Goal: Task Accomplishment & Management: Complete application form

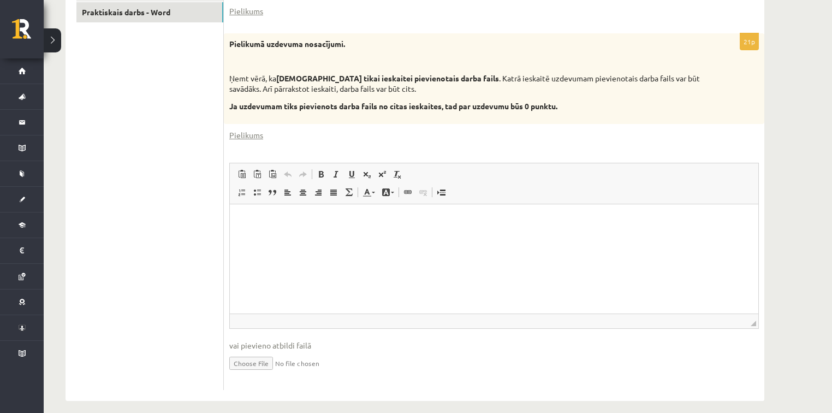
scroll to position [280, 0]
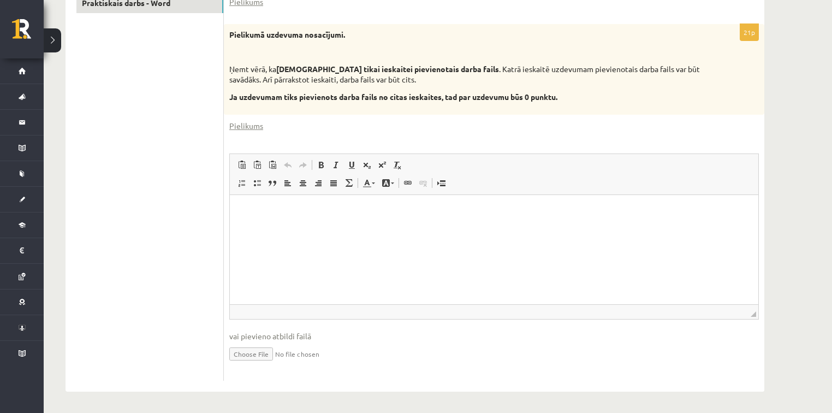
click at [272, 351] on input "file" at bounding box center [493, 353] width 529 height 22
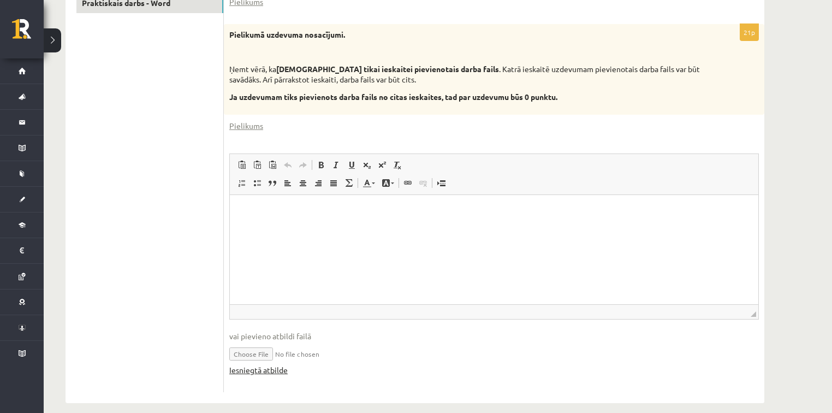
click at [256, 368] on link "Iesniegtā atbilde" at bounding box center [258, 369] width 58 height 11
drag, startPoint x: 260, startPoint y: 369, endPoint x: 301, endPoint y: 373, distance: 41.1
click at [301, 373] on div "Iesniegtā atbilde" at bounding box center [493, 369] width 529 height 11
click at [277, 351] on input "file" at bounding box center [493, 353] width 529 height 22
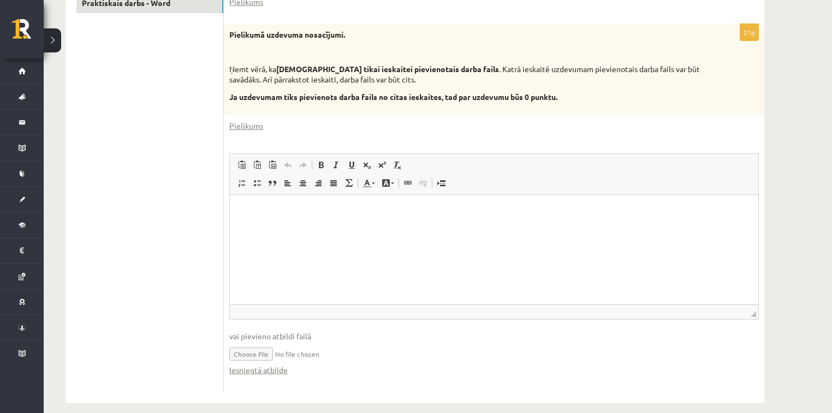
type input "**********"
click at [264, 368] on link "Iesniegtā atbilde" at bounding box center [258, 369] width 58 height 11
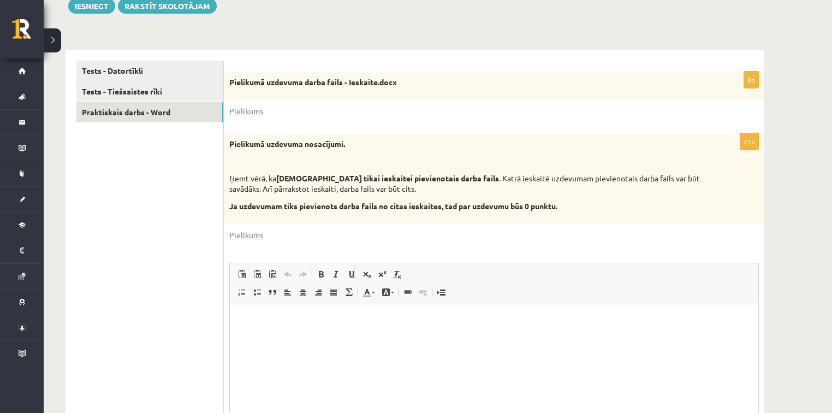
scroll to position [160, 0]
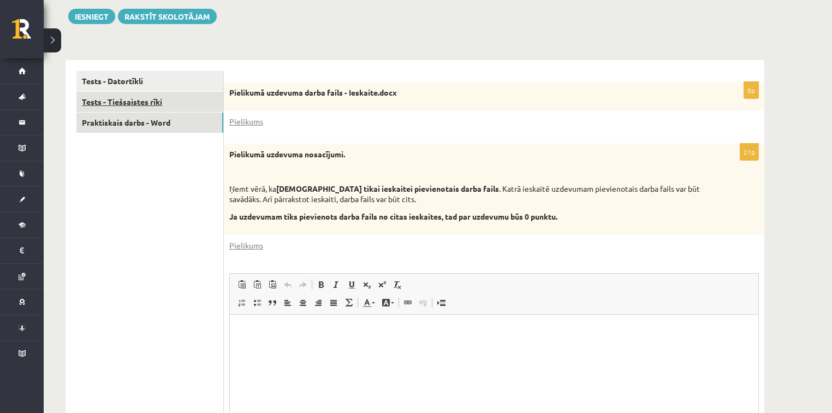
click at [138, 98] on link "Tests - Tiešsaistes rīki" at bounding box center [149, 102] width 147 height 20
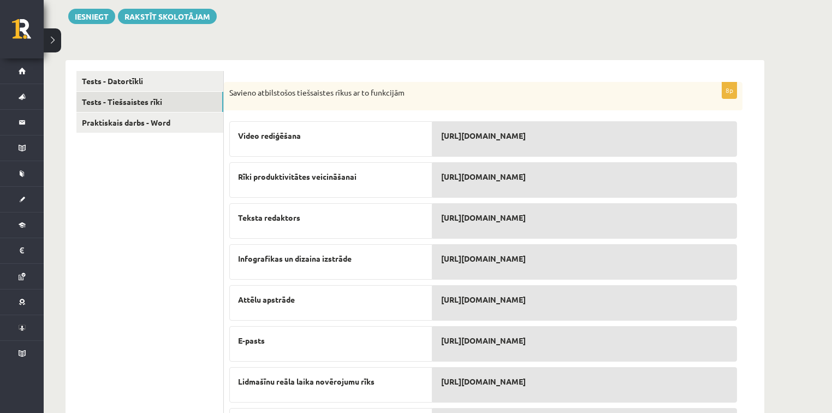
click at [176, 218] on ul "Tests - Datortīkli Tests - Tiešsaistes rīki Praktiskais darbs - Word" at bounding box center [149, 260] width 147 height 378
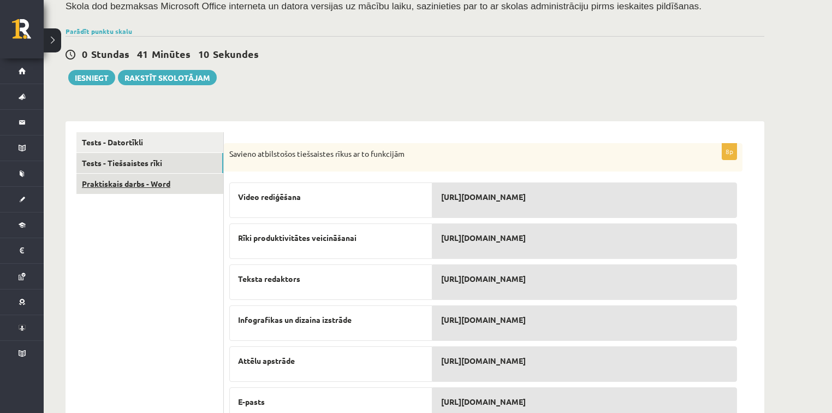
scroll to position [97, 0]
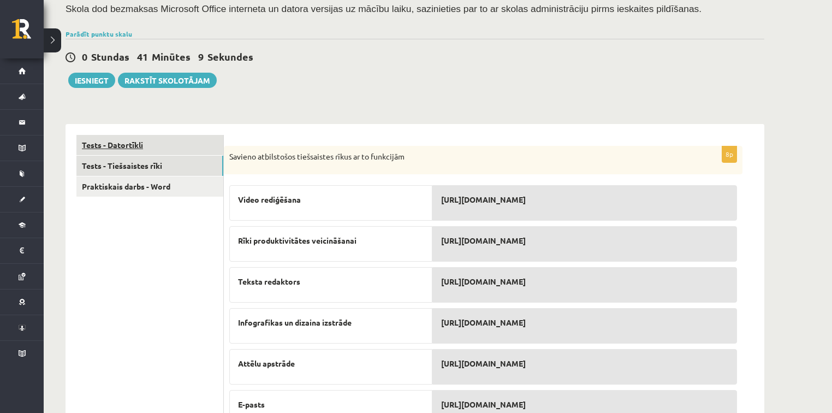
click at [135, 145] on link "Tests - Datortīkli" at bounding box center [149, 145] width 147 height 20
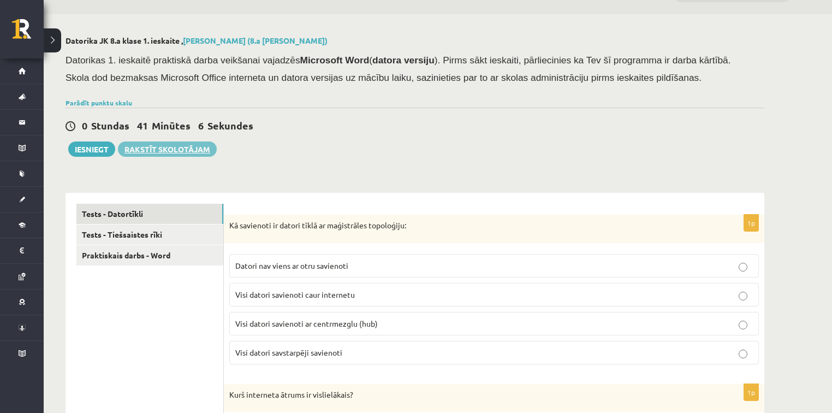
scroll to position [0, 0]
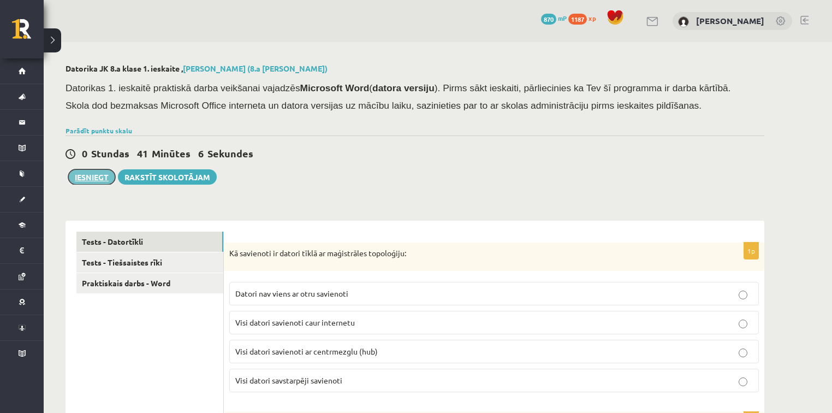
click at [100, 178] on button "Iesniegt" at bounding box center [91, 176] width 47 height 15
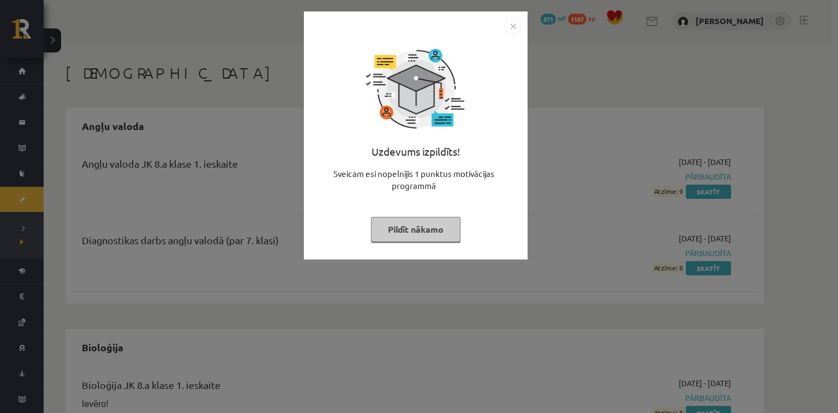
click at [439, 230] on button "Pildīt nākamo" at bounding box center [415, 229] width 89 height 25
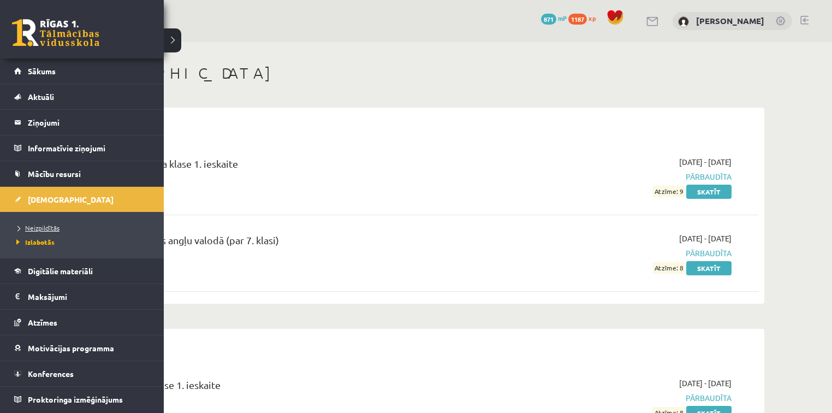
click at [34, 227] on span "Neizpildītās" at bounding box center [37, 227] width 46 height 9
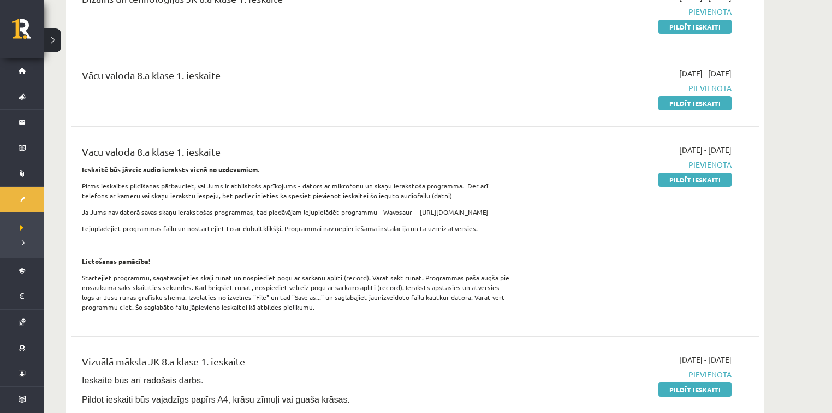
scroll to position [306, 0]
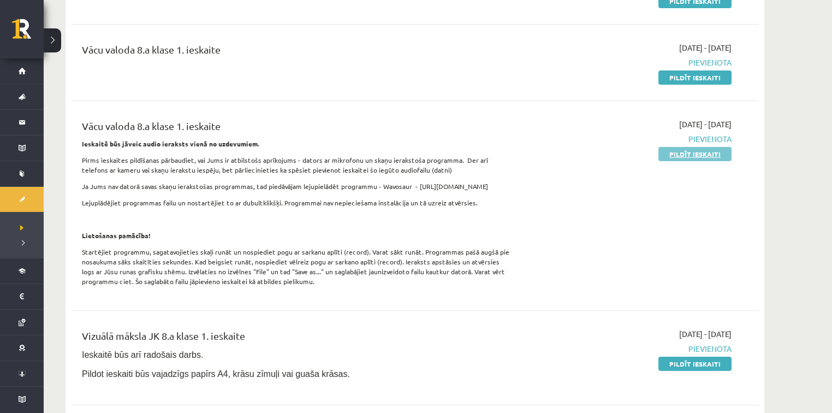
click at [679, 157] on link "Pildīt ieskaiti" at bounding box center [694, 154] width 73 height 14
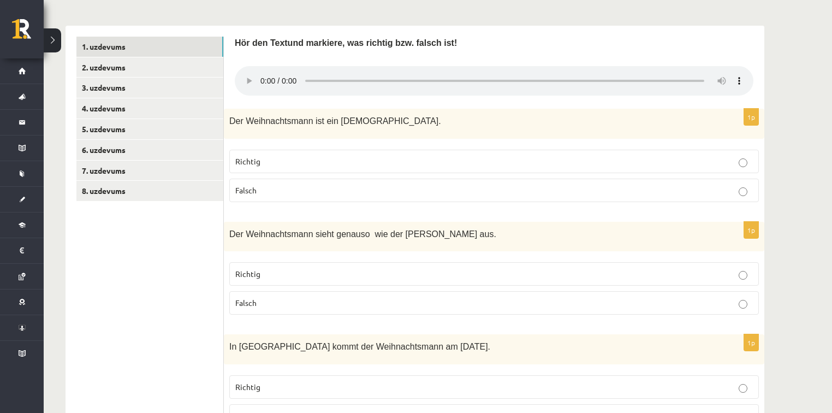
scroll to position [306, 0]
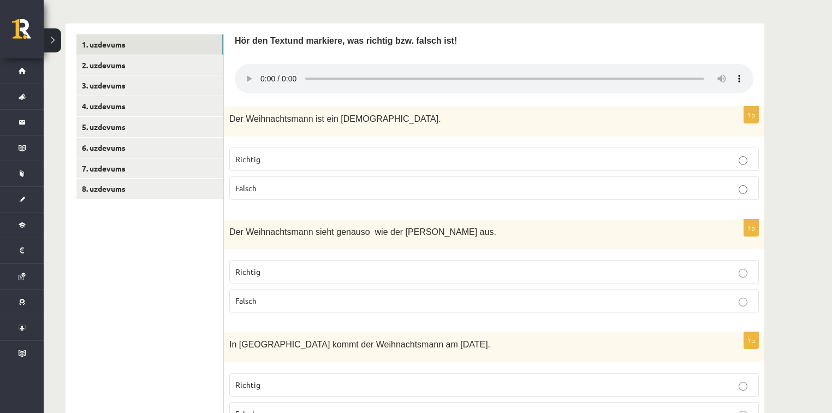
drag, startPoint x: 324, startPoint y: 272, endPoint x: 330, endPoint y: 269, distance: 7.1
click at [330, 270] on p "Richtig" at bounding box center [493, 271] width 517 height 11
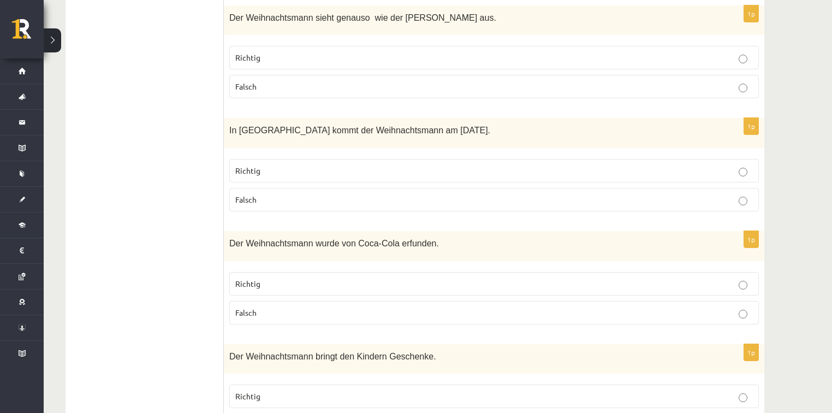
scroll to position [521, 0]
click at [254, 310] on span "Falsch" at bounding box center [245, 311] width 21 height 10
click at [461, 189] on label "Falsch" at bounding box center [493, 198] width 529 height 23
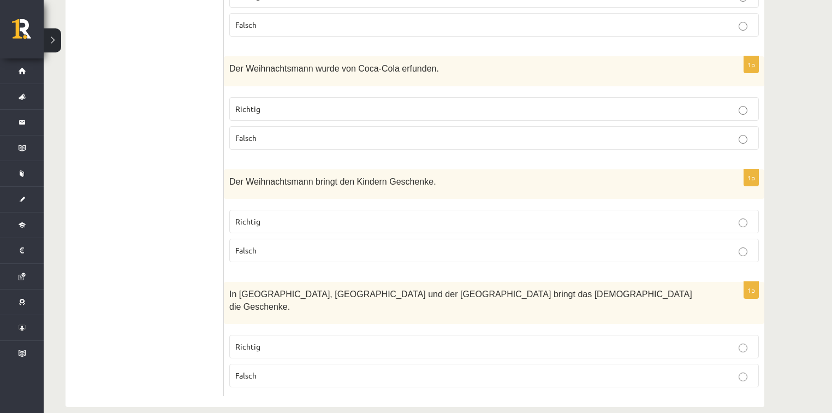
scroll to position [695, 0]
click at [314, 214] on p "Richtig" at bounding box center [493, 219] width 517 height 11
click at [270, 368] on p "Falsch" at bounding box center [493, 373] width 517 height 11
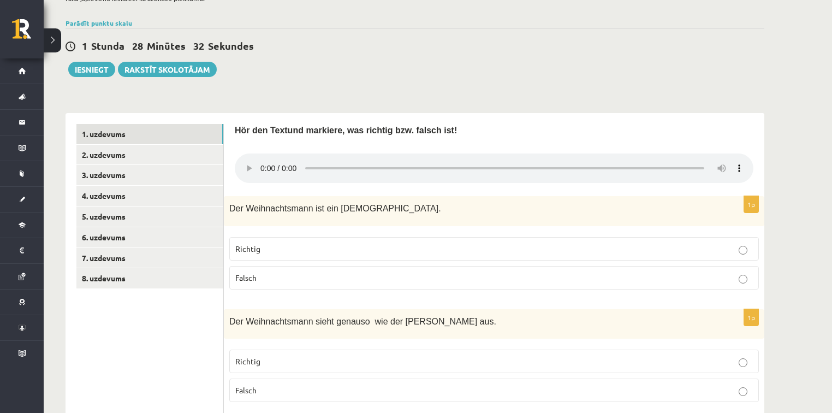
scroll to position [215, 0]
click at [476, 249] on p "Richtig" at bounding box center [493, 249] width 517 height 11
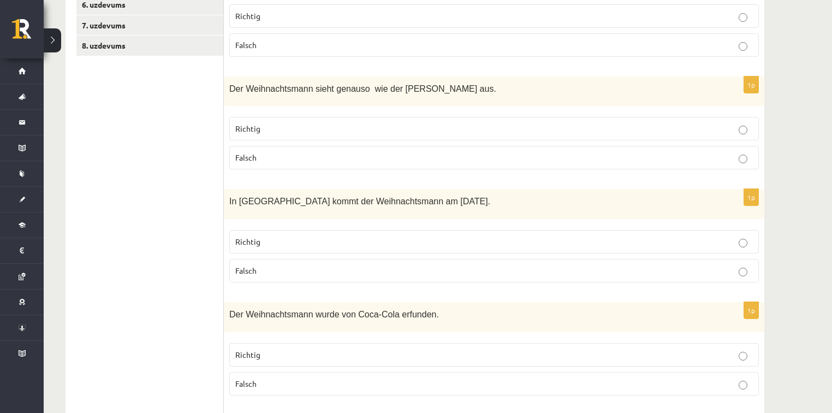
scroll to position [477, 0]
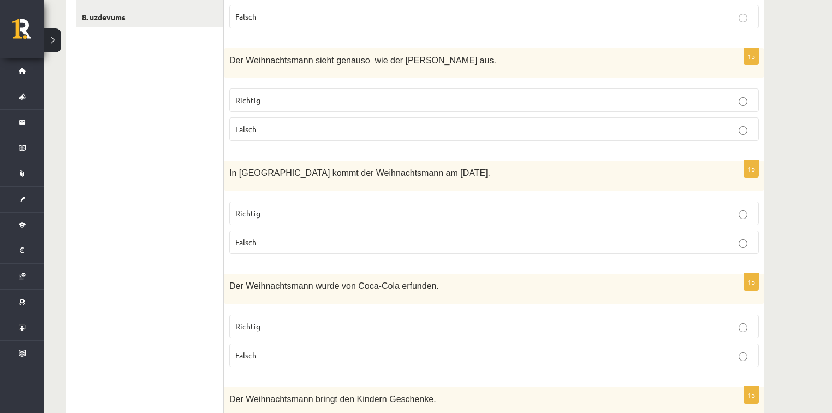
click at [300, 321] on p "Richtig" at bounding box center [493, 325] width 517 height 11
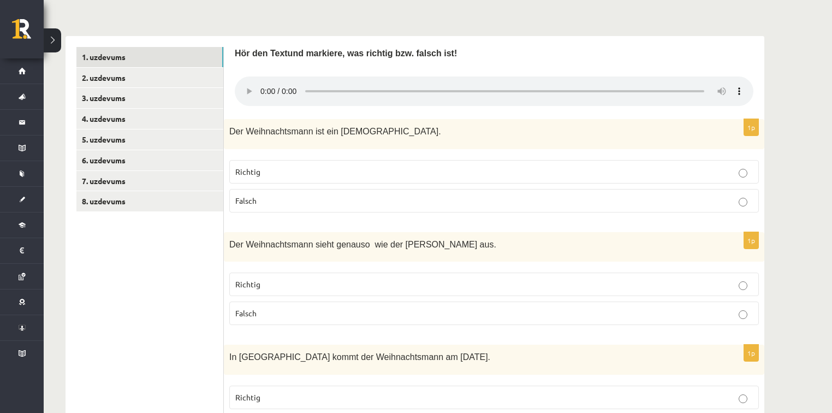
scroll to position [171, 0]
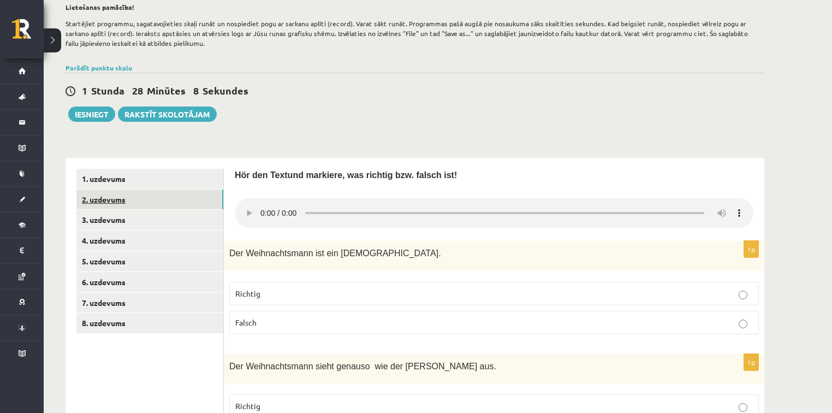
click at [100, 200] on link "2. uzdevums" at bounding box center [149, 199] width 147 height 20
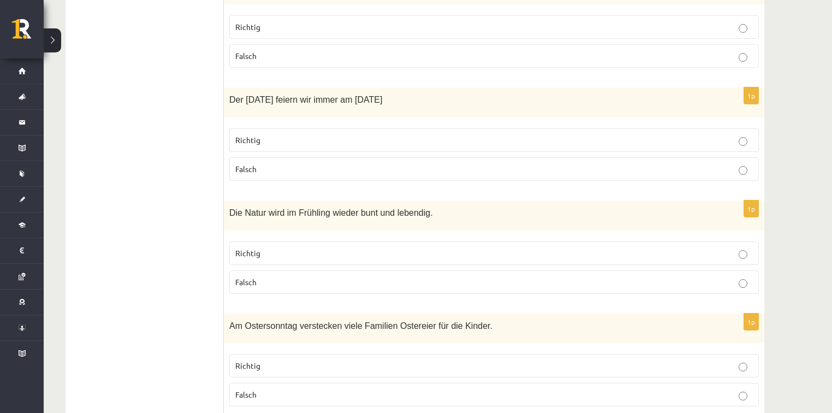
scroll to position [1001, 0]
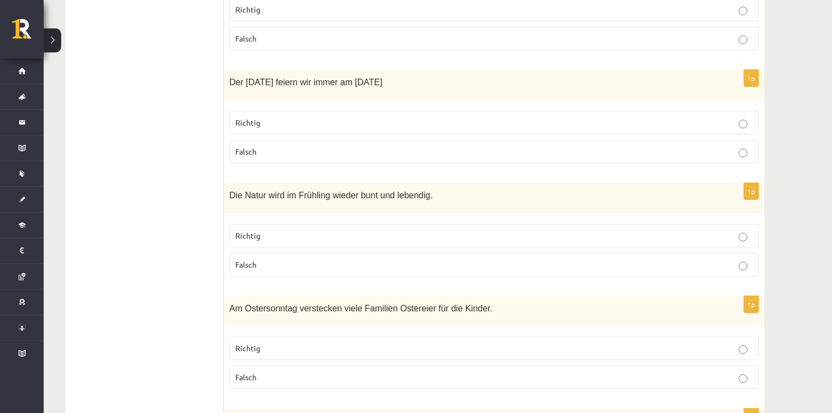
click at [363, 230] on p "Richtig" at bounding box center [493, 235] width 517 height 11
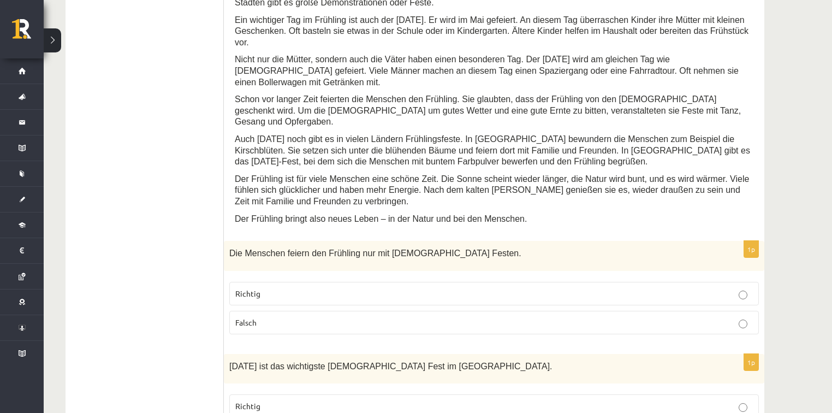
scroll to position [608, 0]
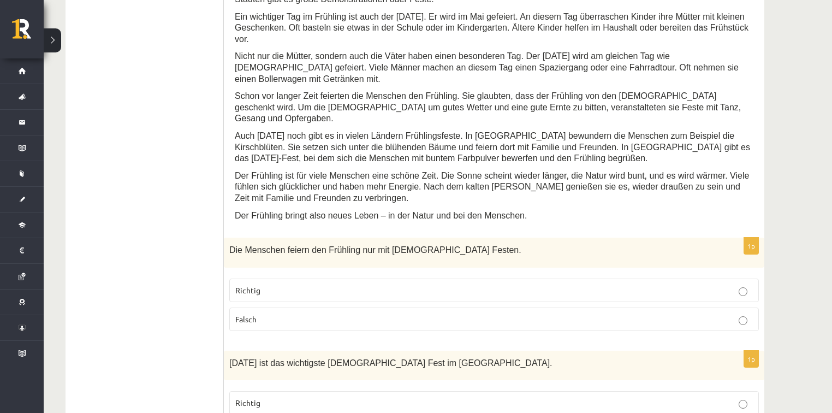
click at [244, 285] on span "Richtig" at bounding box center [247, 290] width 25 height 10
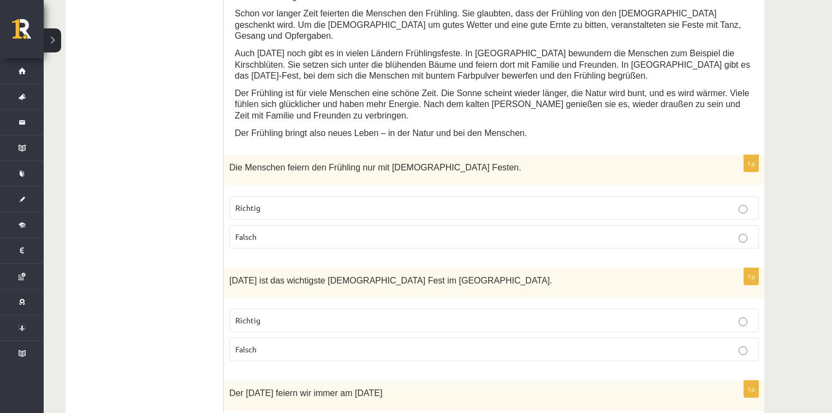
scroll to position [695, 0]
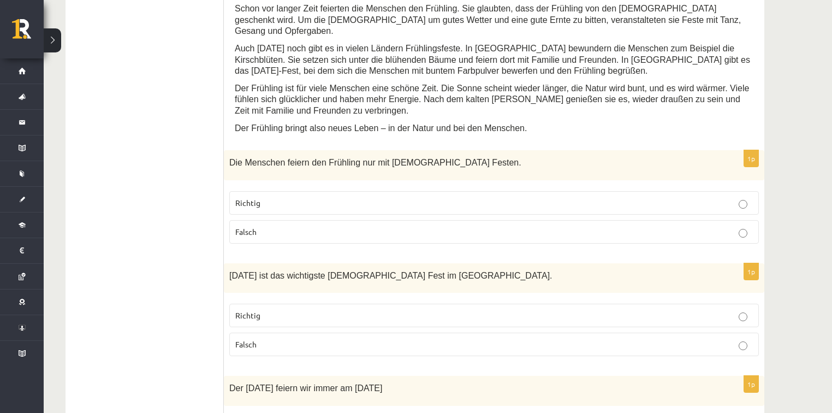
click at [263, 303] on label "Richtig" at bounding box center [493, 314] width 529 height 23
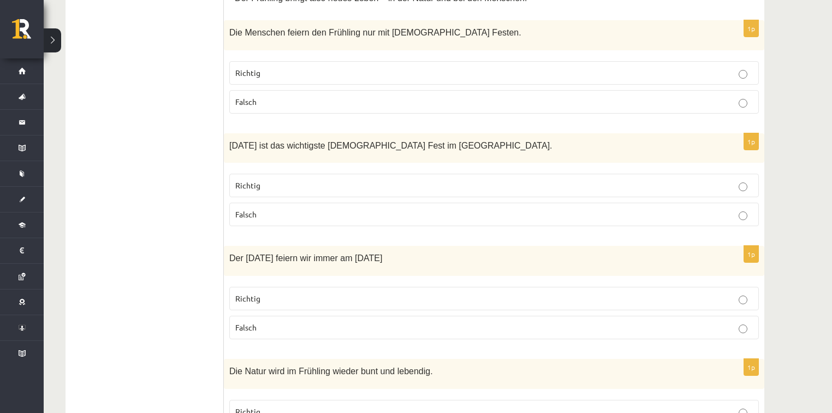
scroll to position [826, 0]
click at [301, 291] on p "Richtig" at bounding box center [493, 296] width 517 height 11
click at [289, 320] on p "Falsch" at bounding box center [493, 325] width 517 height 11
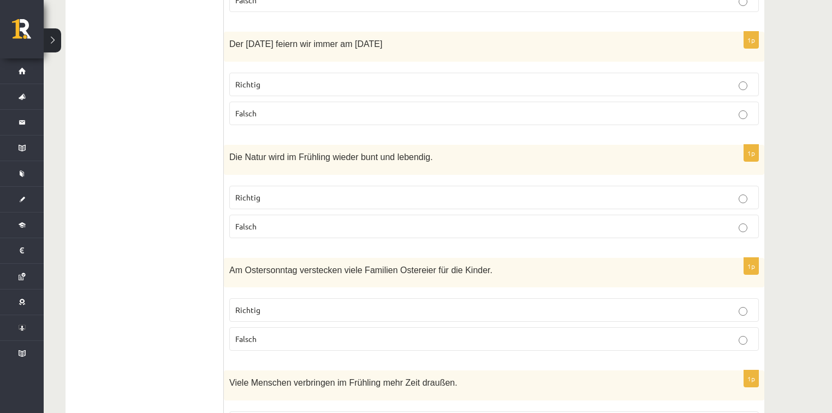
scroll to position [1044, 0]
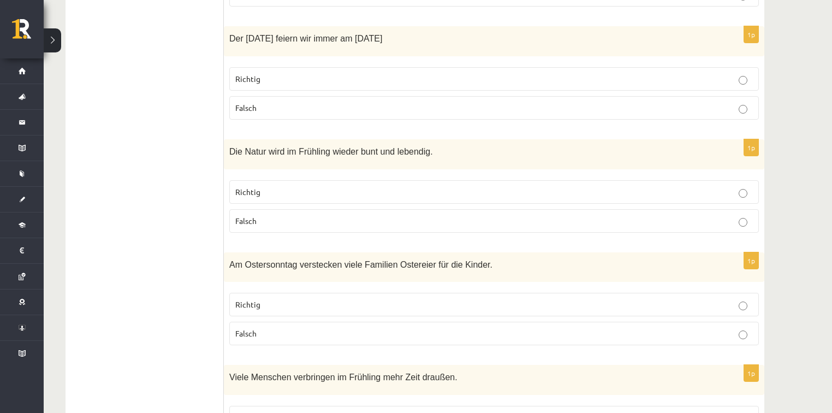
click at [284, 298] on p "Richtig" at bounding box center [493, 303] width 517 height 11
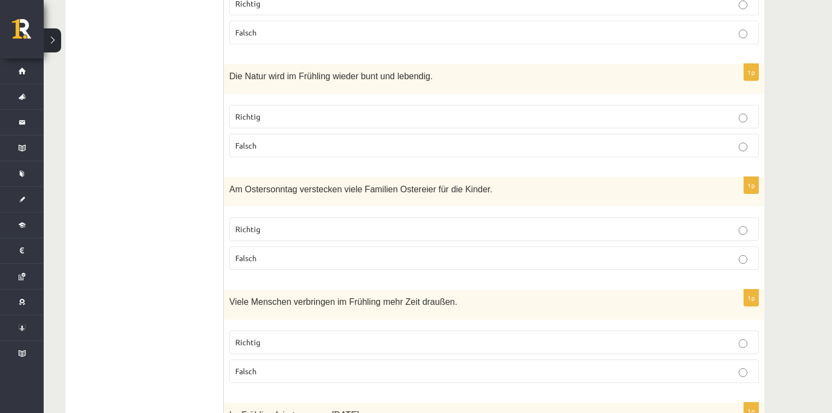
scroll to position [1132, 0]
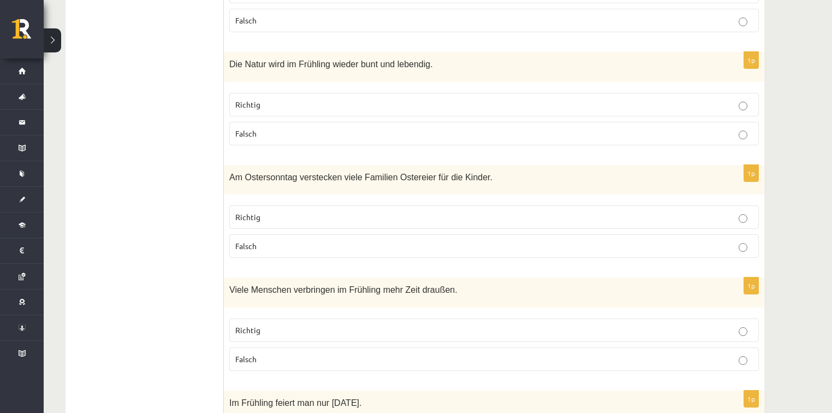
click at [272, 324] on p "Richtig" at bounding box center [493, 329] width 517 height 11
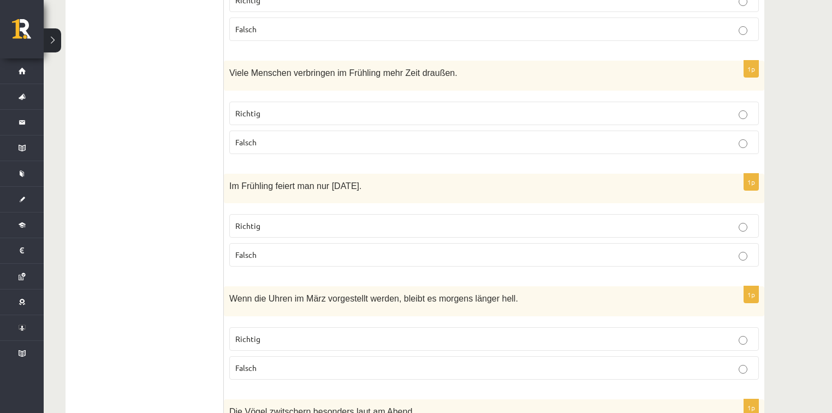
scroll to position [1350, 0]
click at [334, 218] on p "Richtig" at bounding box center [493, 223] width 517 height 11
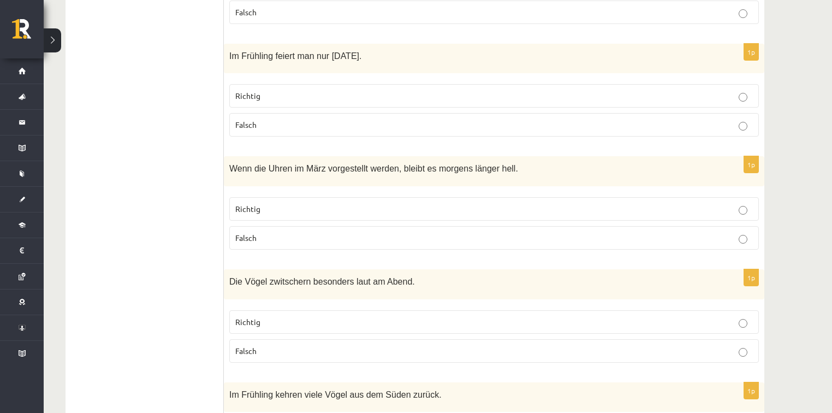
scroll to position [1481, 0]
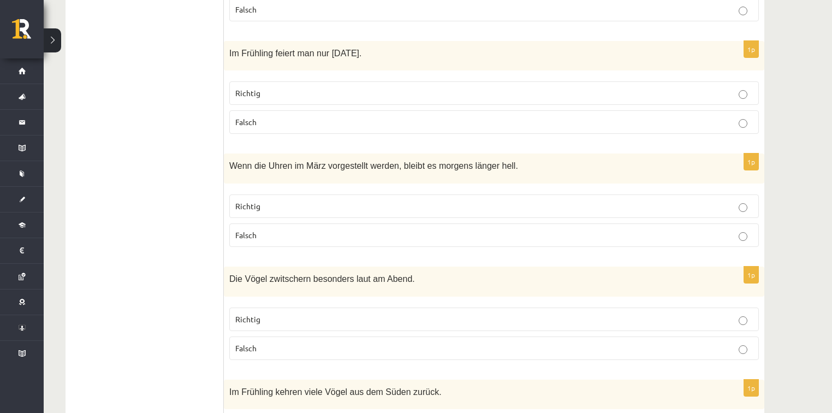
click at [466, 194] on label "Richtig" at bounding box center [493, 205] width 529 height 23
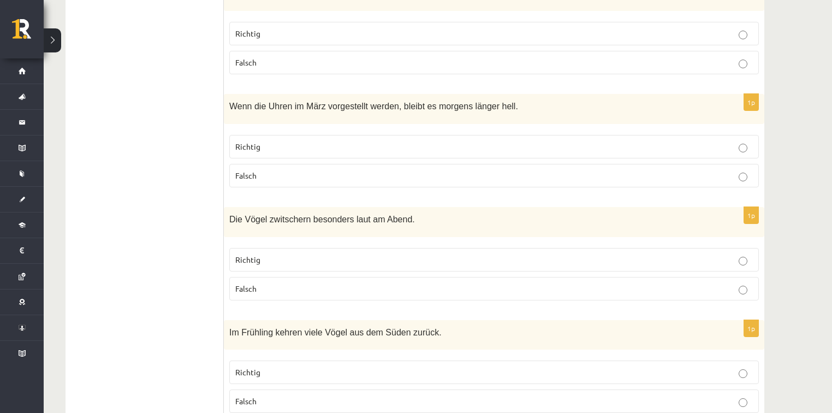
scroll to position [1568, 0]
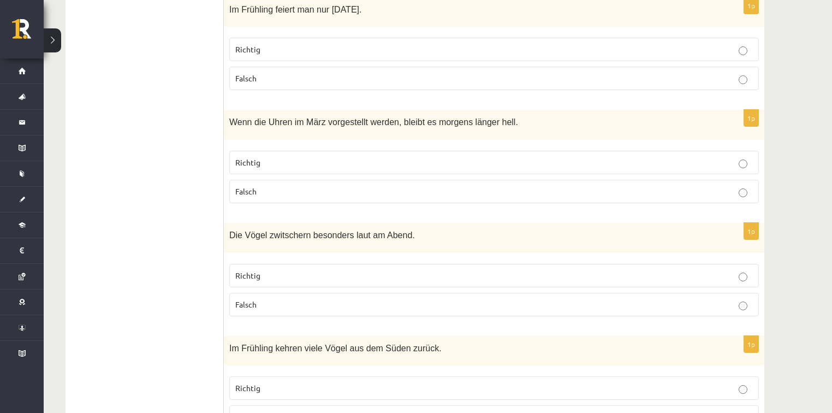
click at [348, 186] on p "Falsch" at bounding box center [493, 191] width 517 height 11
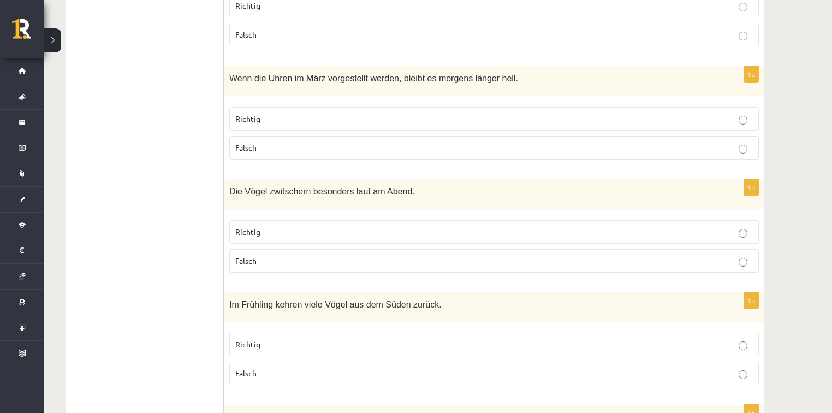
click at [332, 226] on p "Richtig" at bounding box center [493, 231] width 517 height 11
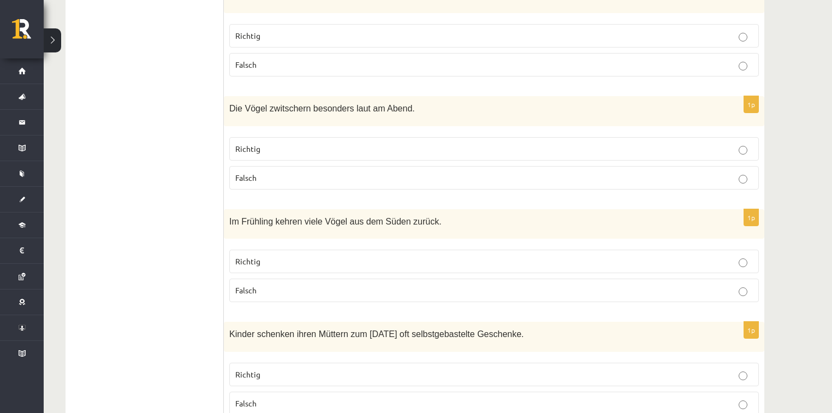
scroll to position [1655, 0]
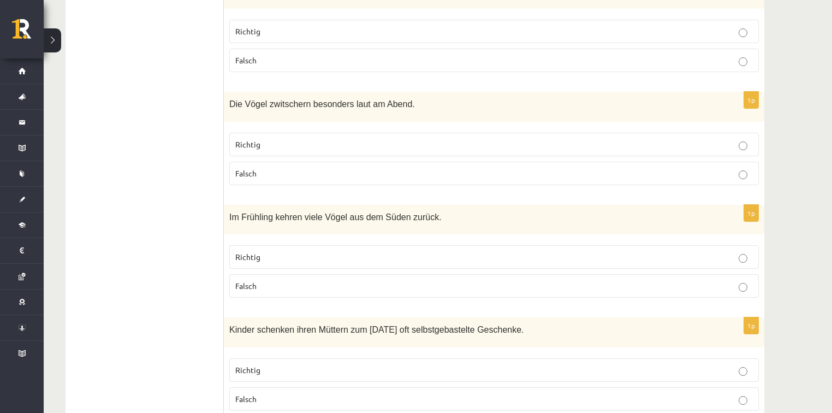
click at [328, 251] on p "Richtig" at bounding box center [493, 256] width 517 height 11
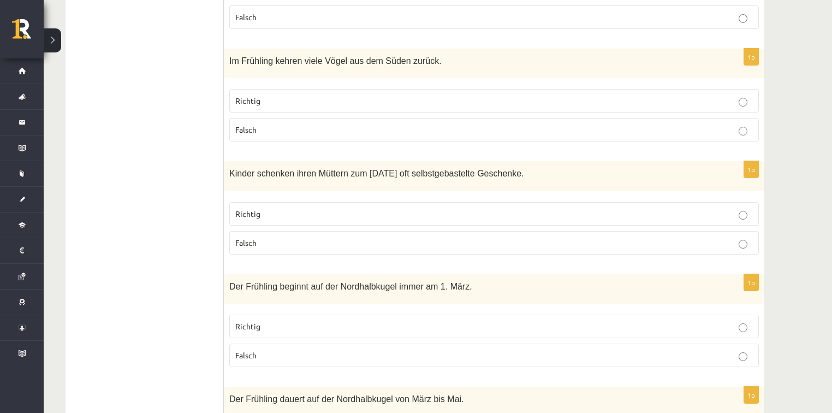
scroll to position [1830, 0]
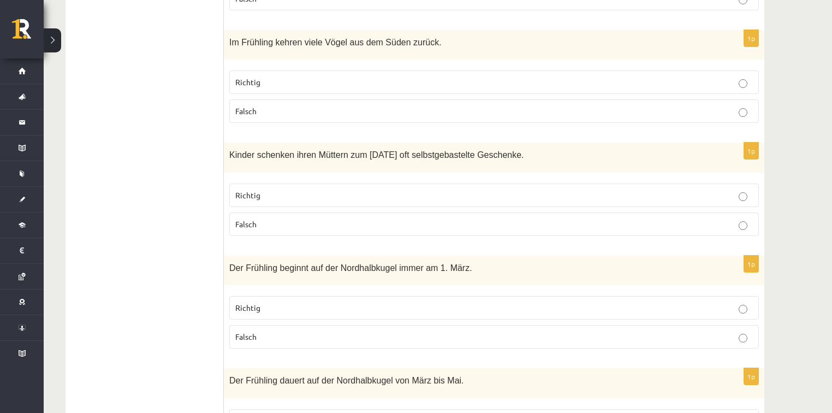
click at [401, 189] on p "Richtig" at bounding box center [493, 194] width 517 height 11
click at [382, 302] on p "Richtig" at bounding box center [493, 307] width 517 height 11
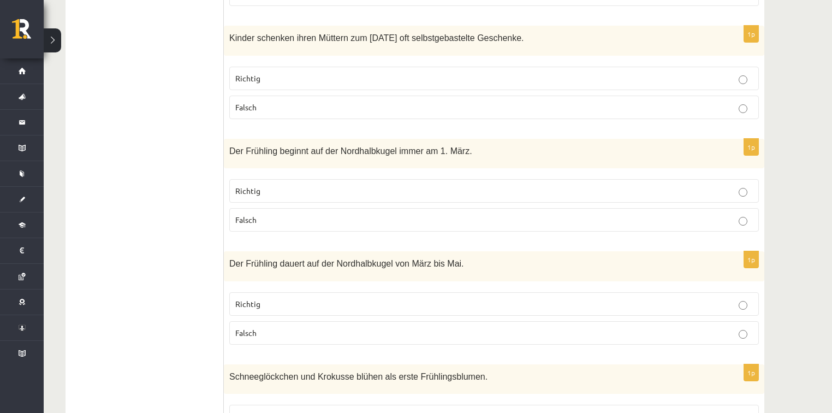
scroll to position [1961, 0]
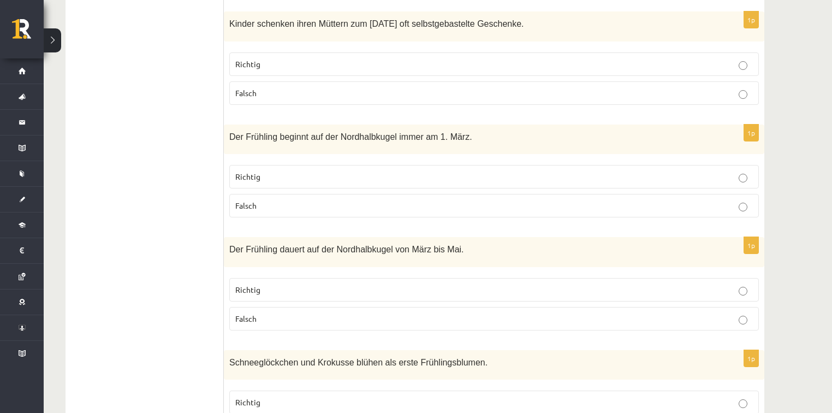
click at [392, 284] on p "Richtig" at bounding box center [493, 289] width 517 height 11
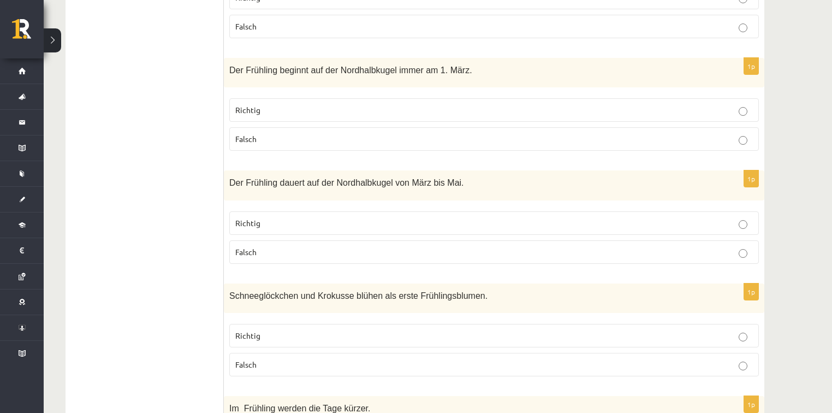
scroll to position [2048, 0]
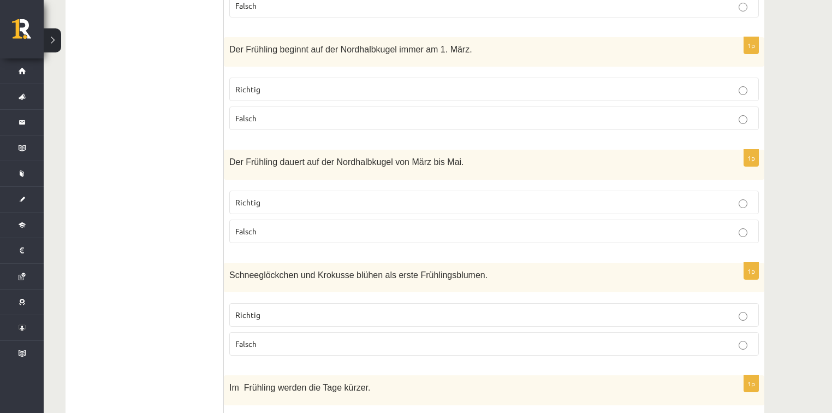
click at [378, 309] on p "Richtig" at bounding box center [493, 314] width 517 height 11
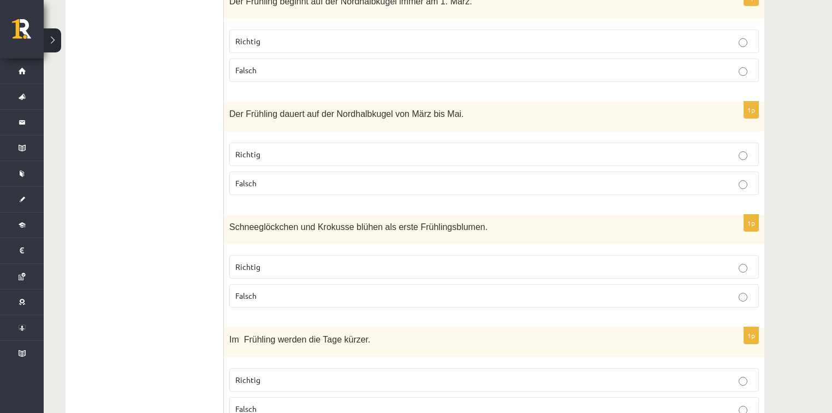
scroll to position [2136, 0]
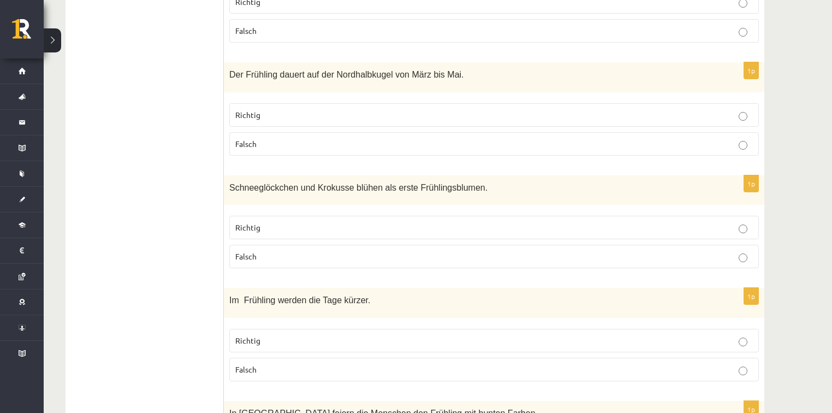
click at [342, 334] on p "Richtig" at bounding box center [493, 339] width 517 height 11
click at [339, 363] on p "Falsch" at bounding box center [493, 368] width 517 height 11
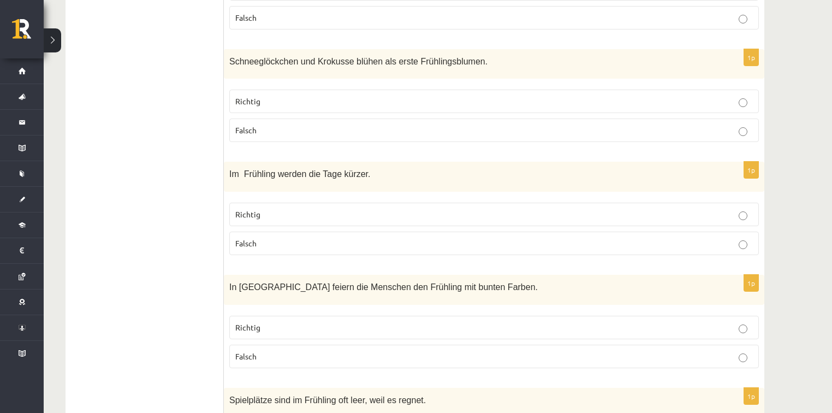
scroll to position [2267, 0]
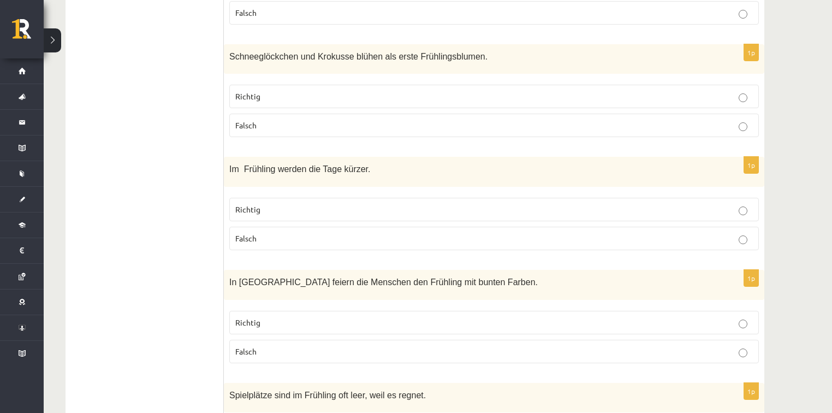
click at [396, 316] on p "Richtig" at bounding box center [493, 321] width 517 height 11
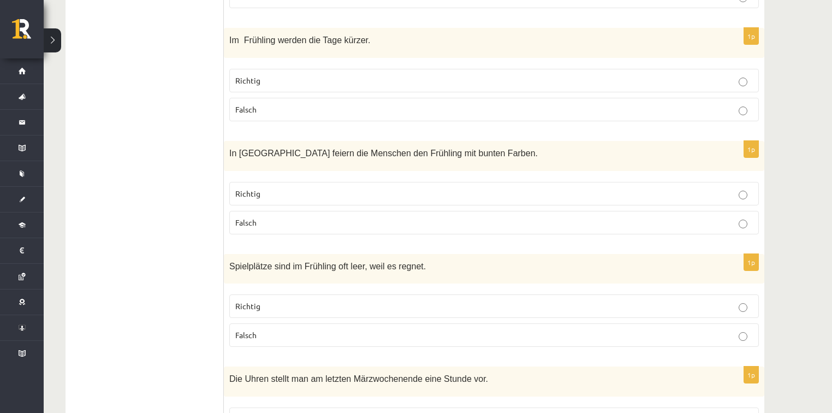
scroll to position [2398, 0]
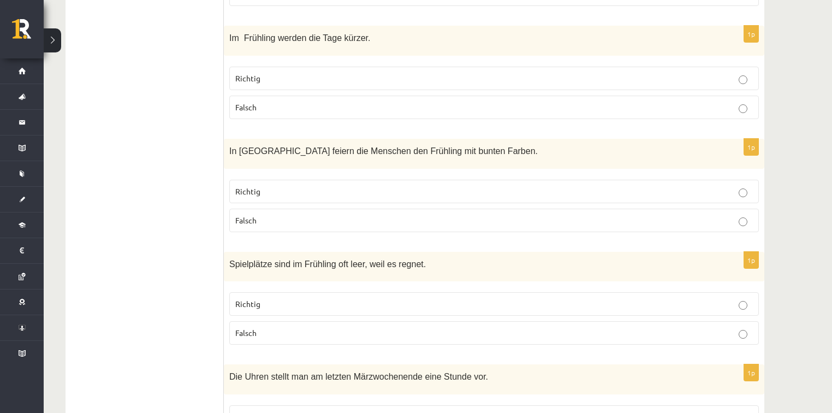
click at [405, 292] on label "Richtig" at bounding box center [493, 303] width 529 height 23
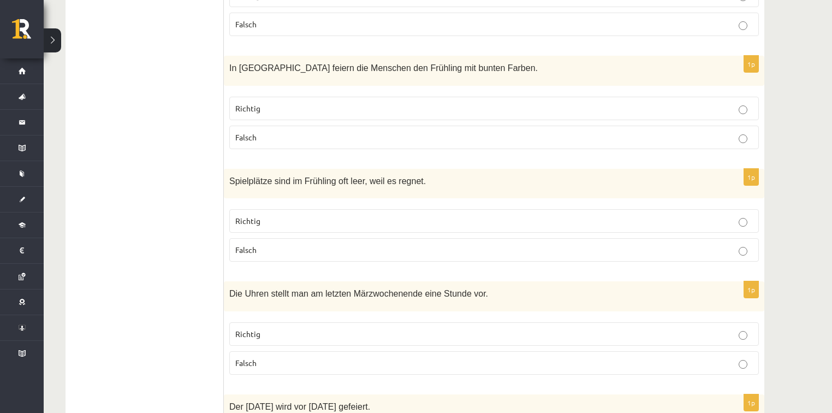
scroll to position [2485, 0]
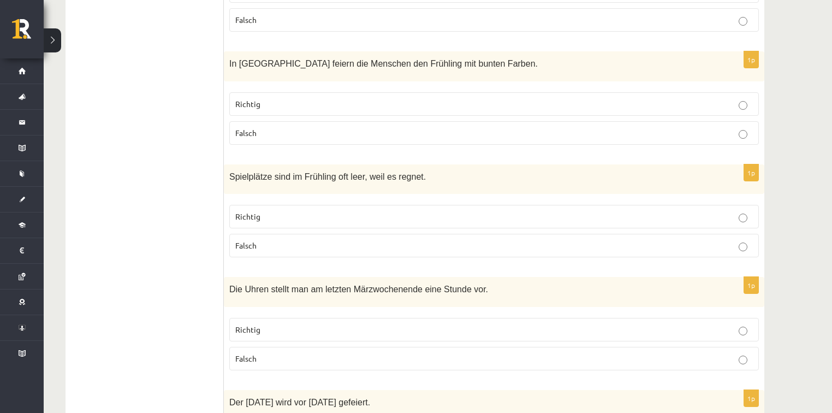
click at [438, 234] on label "Falsch" at bounding box center [493, 245] width 529 height 23
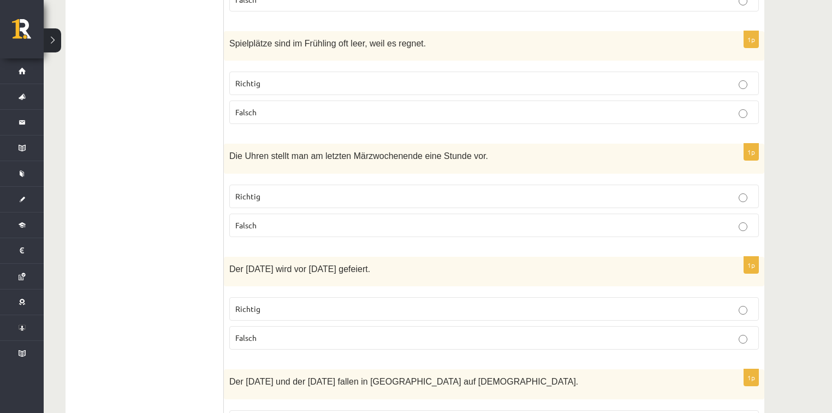
scroll to position [2619, 0]
click at [383, 190] on p "Richtig" at bounding box center [493, 195] width 517 height 11
click at [368, 325] on label "Falsch" at bounding box center [493, 336] width 529 height 23
click at [328, 412] on p "Richtig" at bounding box center [493, 420] width 517 height 11
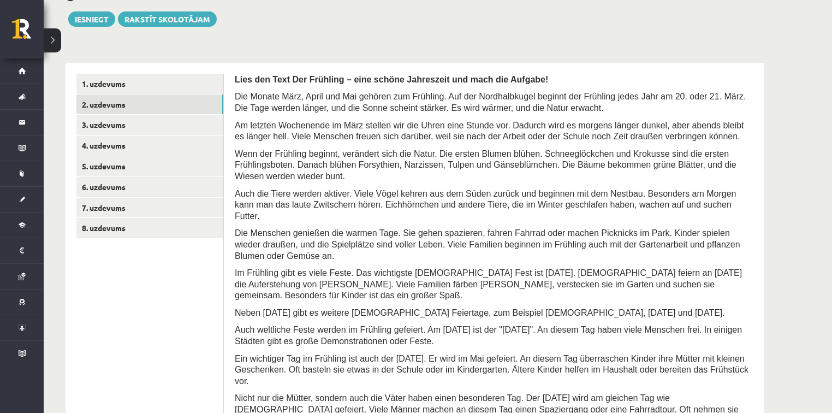
scroll to position [261, 0]
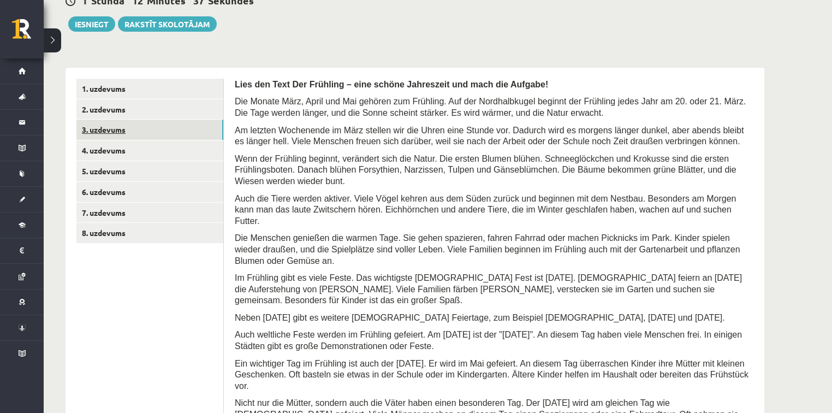
click at [108, 129] on link "3. uzdevums" at bounding box center [149, 129] width 147 height 20
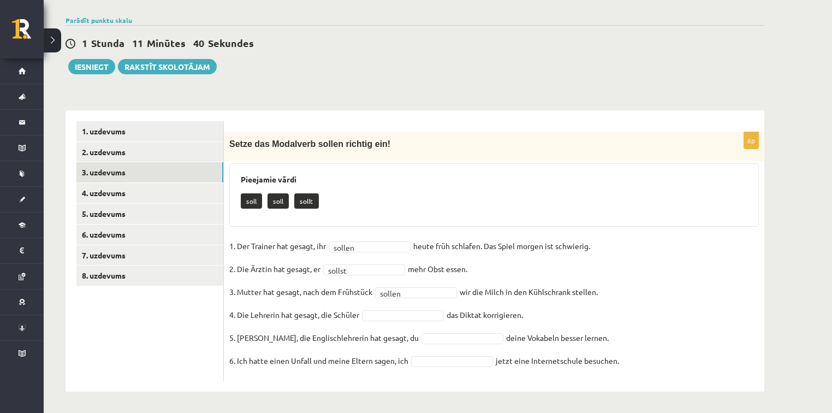
click at [423, 352] on fieldset "1. Der Trainer hat gesagt, ihr sollen ****** heute früh schlafen. Das Spiel mor…" at bounding box center [493, 306] width 529 height 138
click at [392, 392] on div "Vācu valoda 8. klase 4. ieskaite , Margarita Borsa (8.a JK klase) Ieskaitē būs …" at bounding box center [415, 118] width 742 height 590
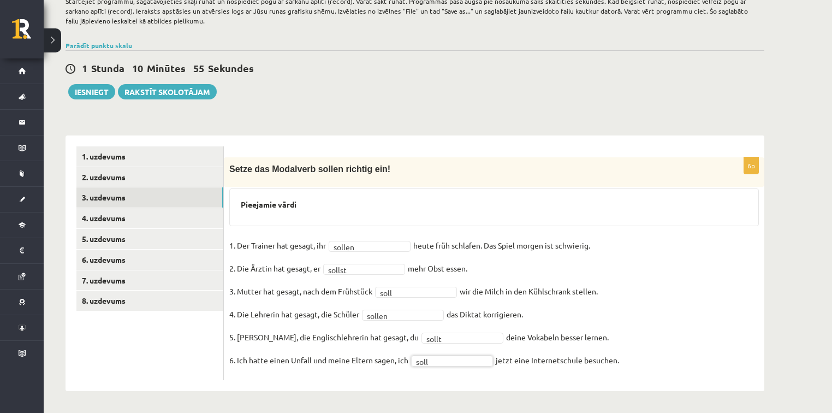
scroll to position [194, 0]
drag, startPoint x: 344, startPoint y: 264, endPoint x: 347, endPoint y: 212, distance: 52.5
type input "*"
click at [349, 287] on input "text" at bounding box center [364, 283] width 77 height 15
drag, startPoint x: 357, startPoint y: 265, endPoint x: 364, endPoint y: 290, distance: 26.6
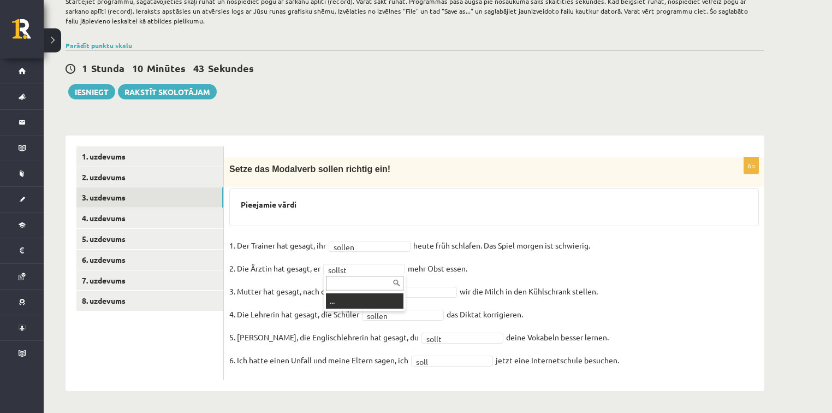
drag, startPoint x: 378, startPoint y: 286, endPoint x: 306, endPoint y: 289, distance: 72.1
click at [319, 214] on div "Pieejamie vārdi" at bounding box center [493, 207] width 529 height 38
drag, startPoint x: 376, startPoint y: 267, endPoint x: 349, endPoint y: 299, distance: 41.8
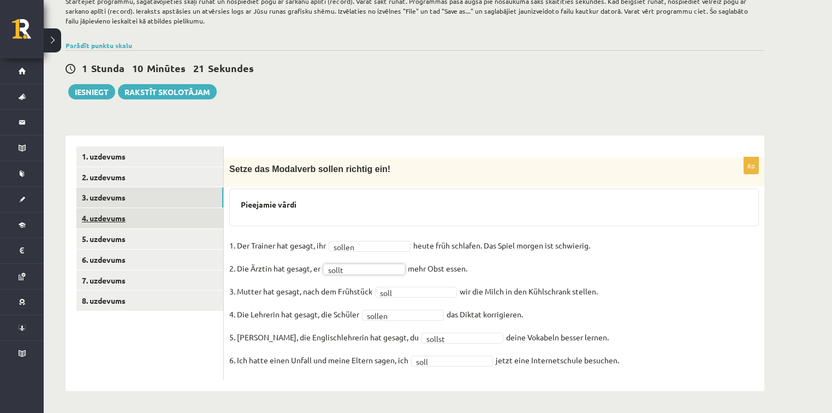
click at [122, 216] on link "4. uzdevums" at bounding box center [149, 218] width 147 height 20
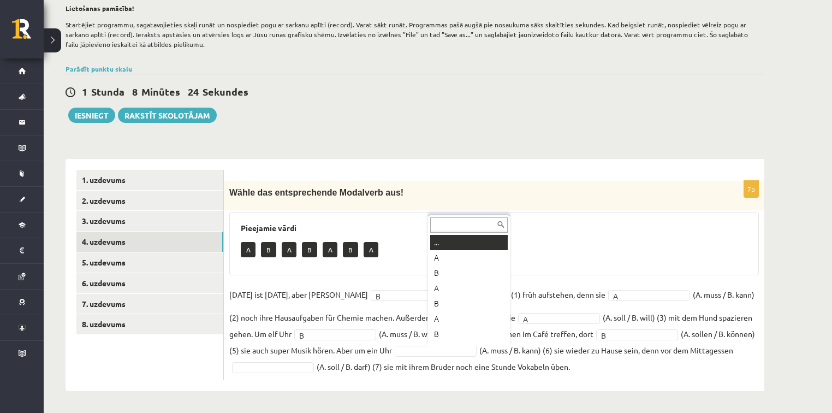
scroll to position [13, 0]
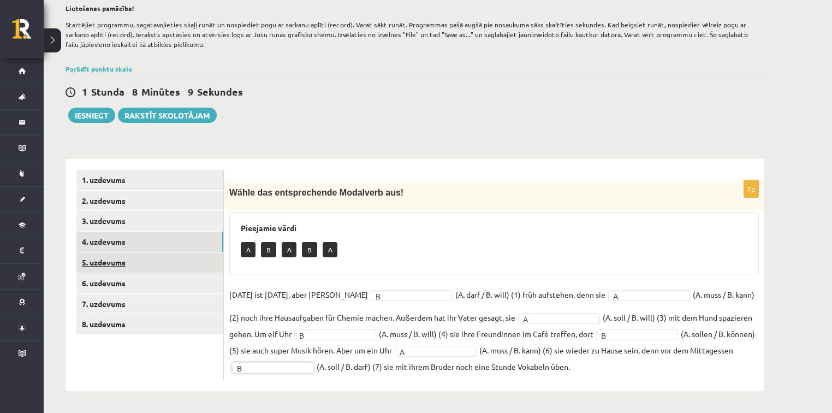
click at [111, 262] on link "5. uzdevums" at bounding box center [149, 262] width 147 height 20
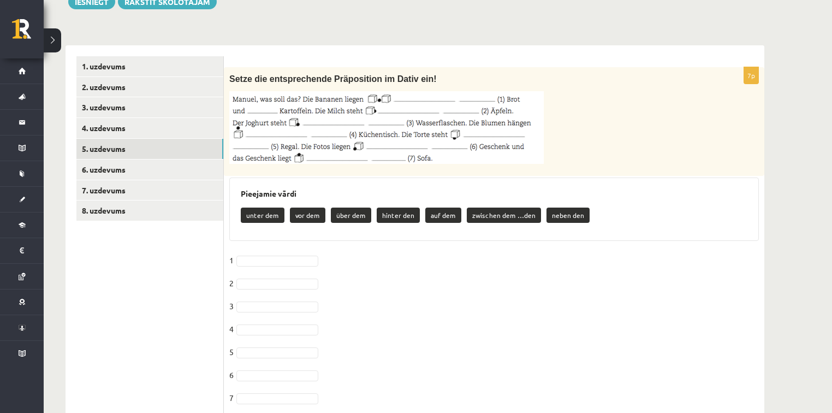
scroll to position [301, 0]
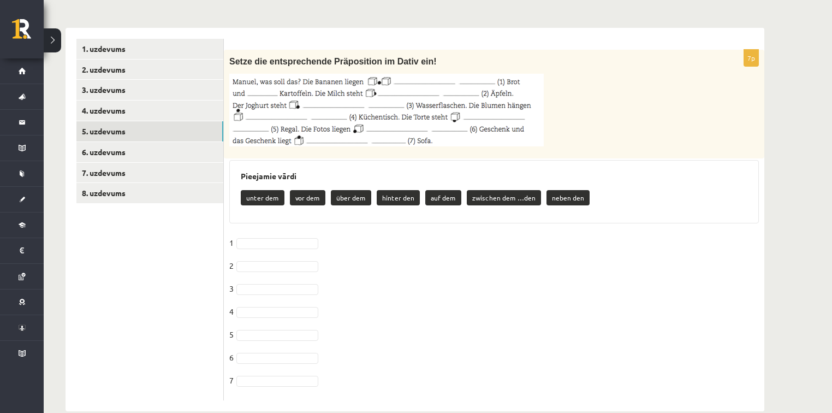
click at [558, 196] on p "neben den" at bounding box center [567, 197] width 43 height 15
click at [558, 197] on p "neben den" at bounding box center [567, 197] width 43 height 15
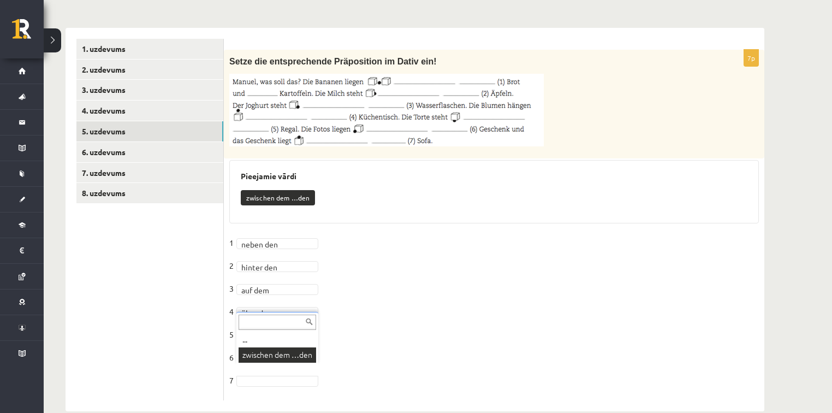
scroll to position [295, 0]
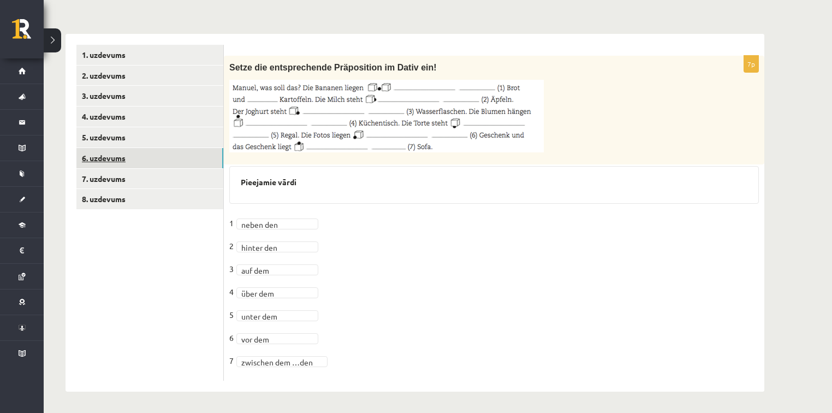
click at [113, 162] on link "6. uzdevums" at bounding box center [149, 158] width 147 height 20
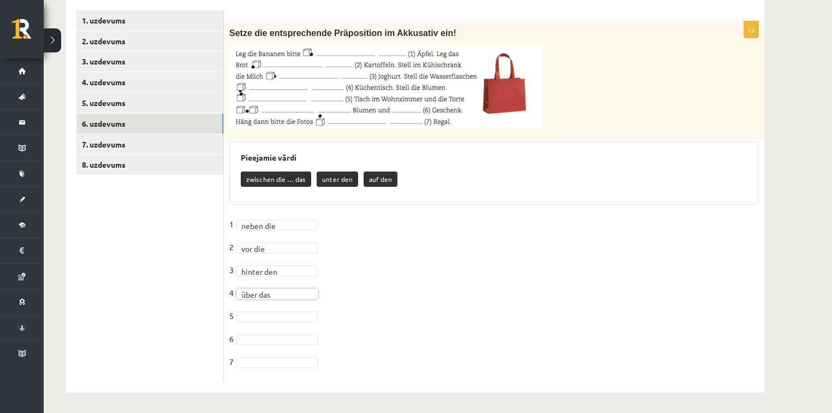
scroll to position [331, 0]
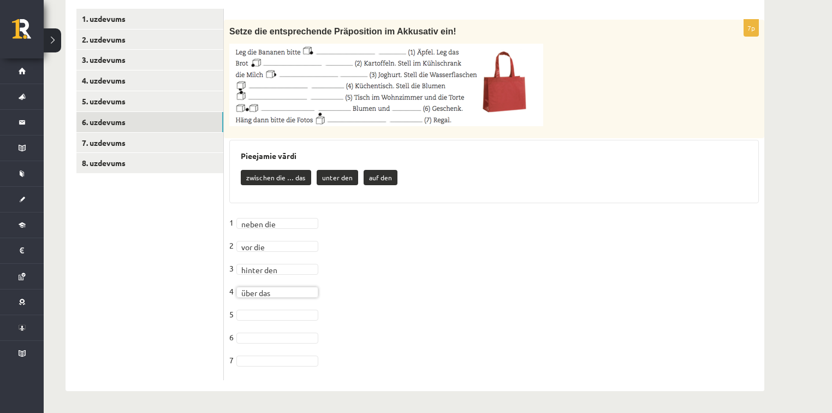
drag, startPoint x: 273, startPoint y: 308, endPoint x: 265, endPoint y: 310, distance: 7.9
click at [266, 310] on fieldset "**********" at bounding box center [493, 294] width 529 height 160
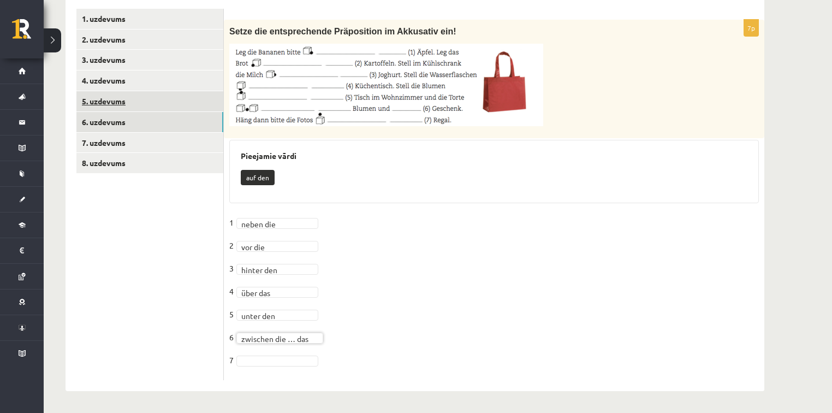
click at [118, 103] on link "5. uzdevums" at bounding box center [149, 101] width 147 height 20
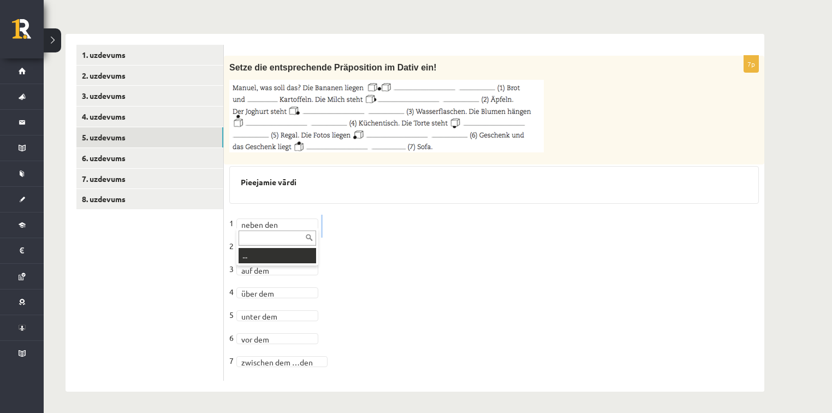
click at [272, 255] on fieldset "**********" at bounding box center [493, 294] width 529 height 160
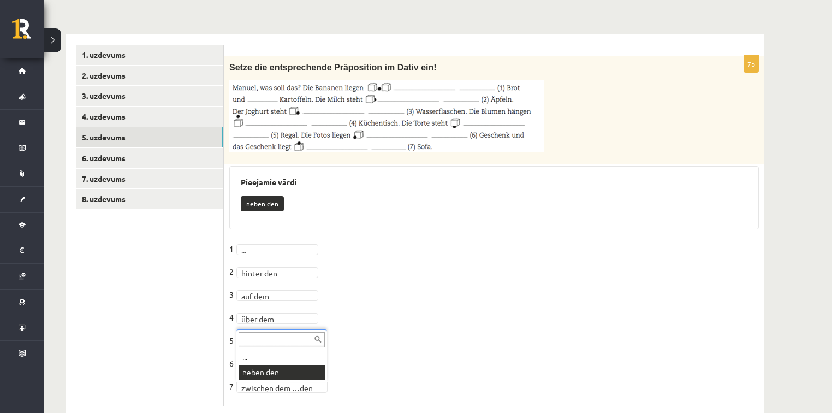
click at [290, 372] on fieldset "**********" at bounding box center [493, 320] width 529 height 160
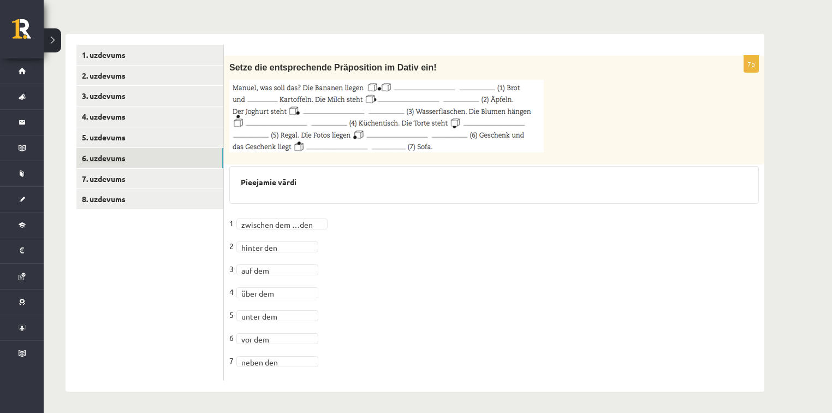
click at [118, 160] on link "6. uzdevums" at bounding box center [149, 158] width 147 height 20
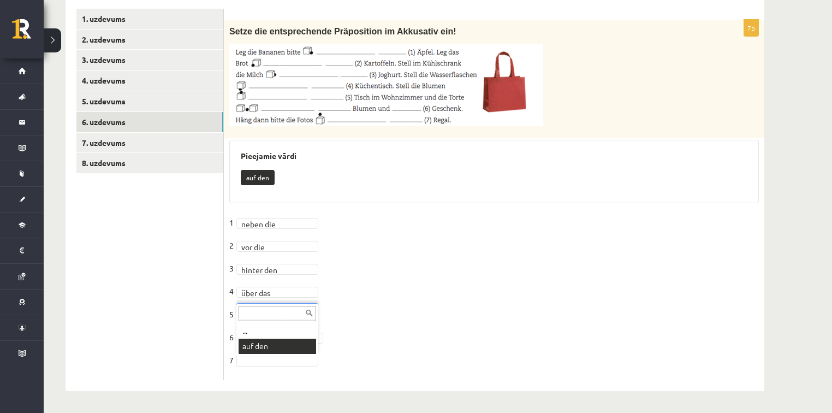
scroll to position [306, 0]
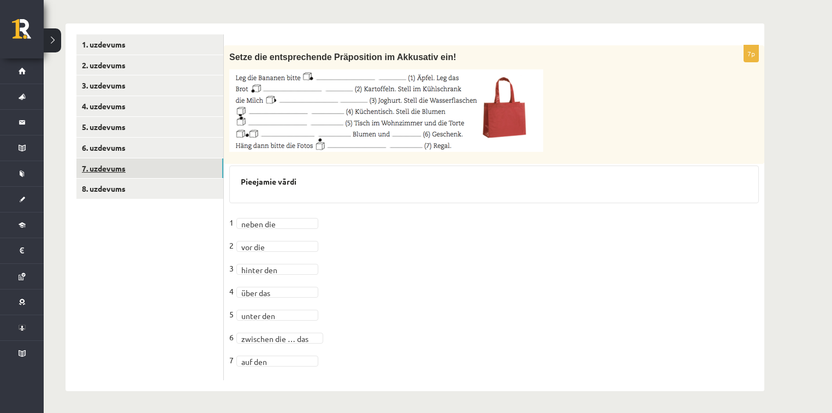
click at [115, 172] on link "7. uzdevums" at bounding box center [149, 168] width 147 height 20
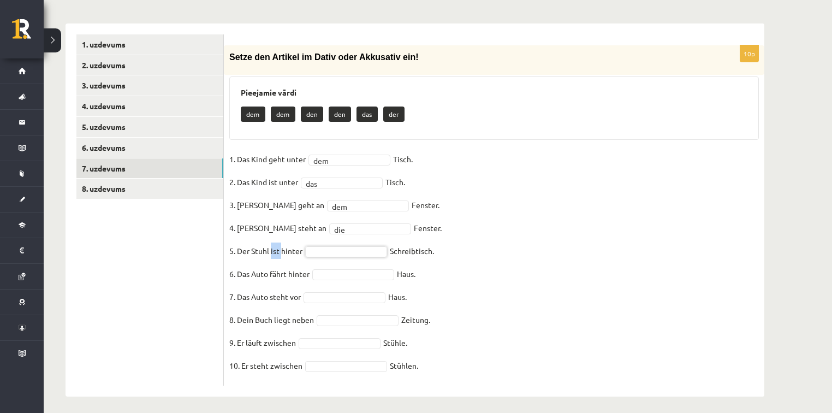
click at [274, 258] on p "5. Der Stuhl ist hinter" at bounding box center [265, 250] width 73 height 16
click at [349, 218] on fieldset "1. Das Kind geht unter dem *** Tisch. 2. Das Kind ist unter das *** Tisch. 3. M…" at bounding box center [493, 265] width 529 height 229
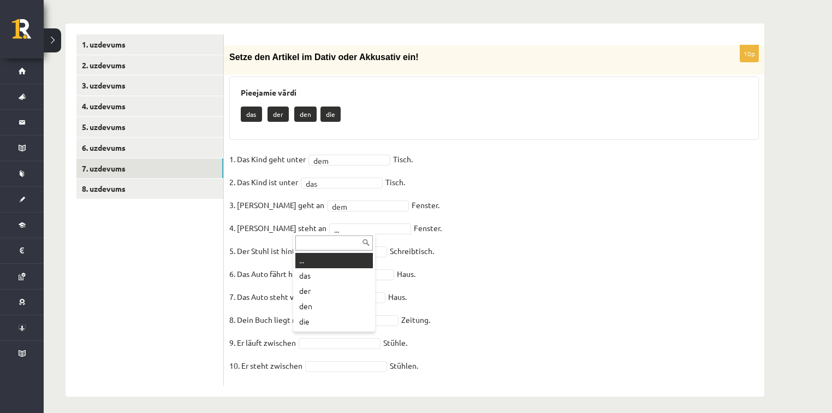
drag, startPoint x: 328, startPoint y: 225, endPoint x: 324, endPoint y: 229, distance: 6.6
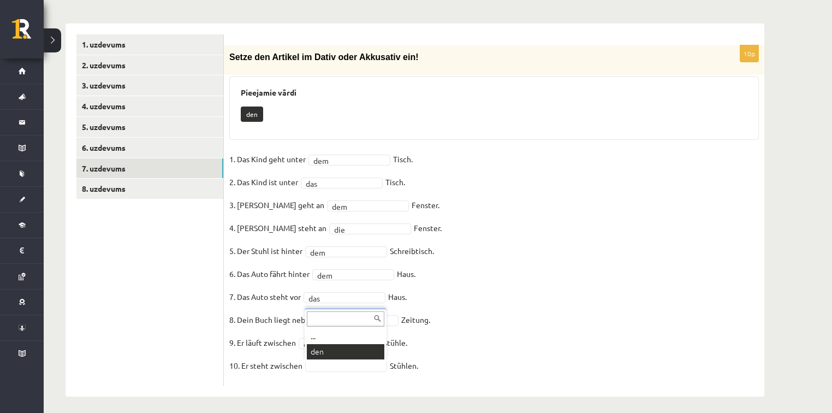
scroll to position [285, 0]
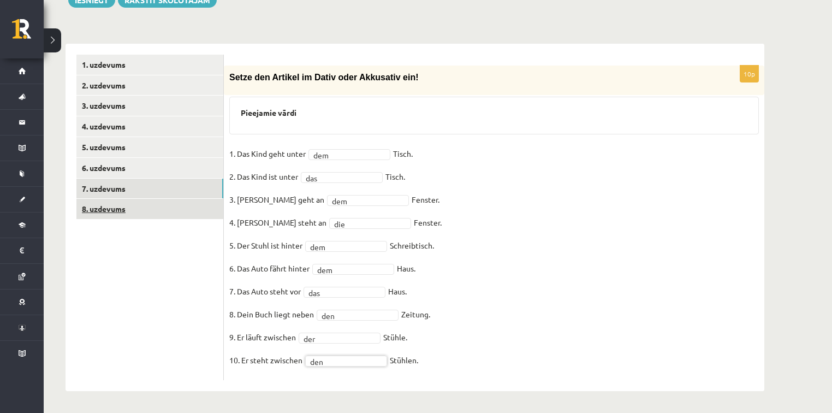
click at [94, 213] on link "8. uzdevums" at bounding box center [149, 209] width 147 height 20
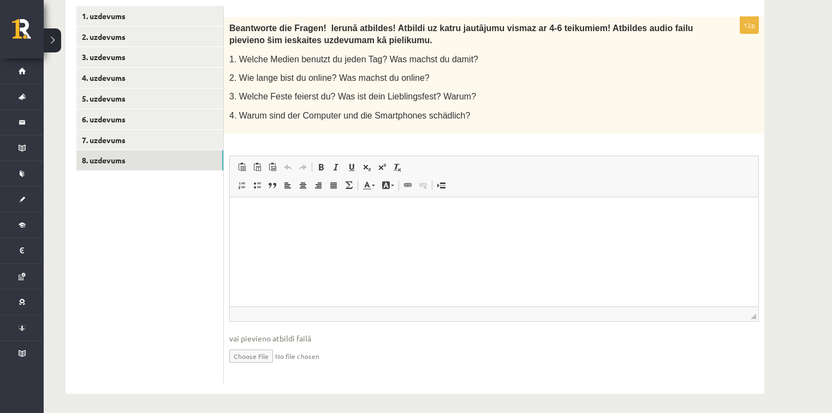
scroll to position [336, 0]
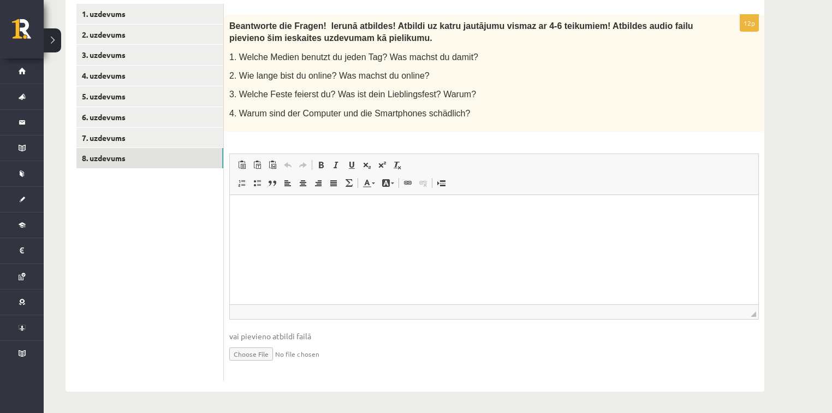
click at [270, 354] on input "file" at bounding box center [493, 353] width 529 height 22
type input "**********"
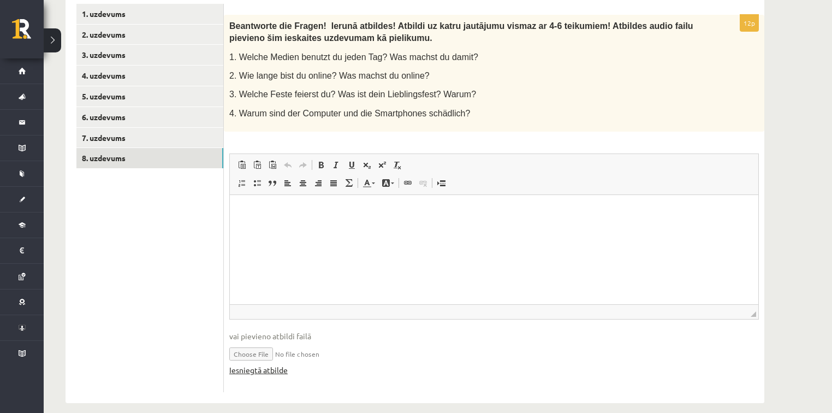
click at [277, 372] on link "Iesniegtā atbilde" at bounding box center [258, 369] width 58 height 11
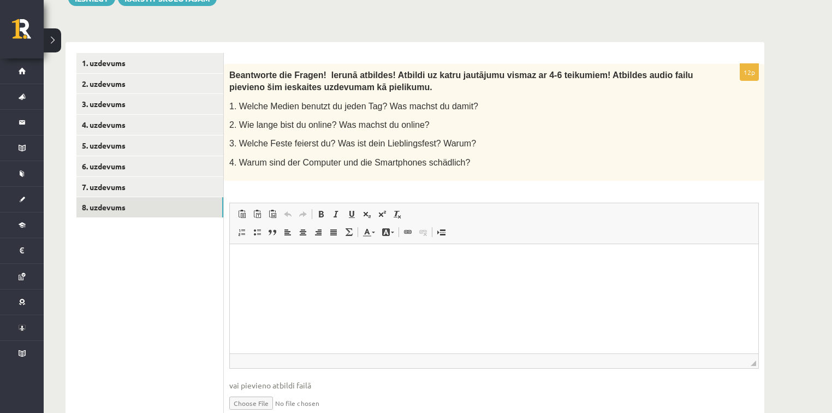
scroll to position [292, 0]
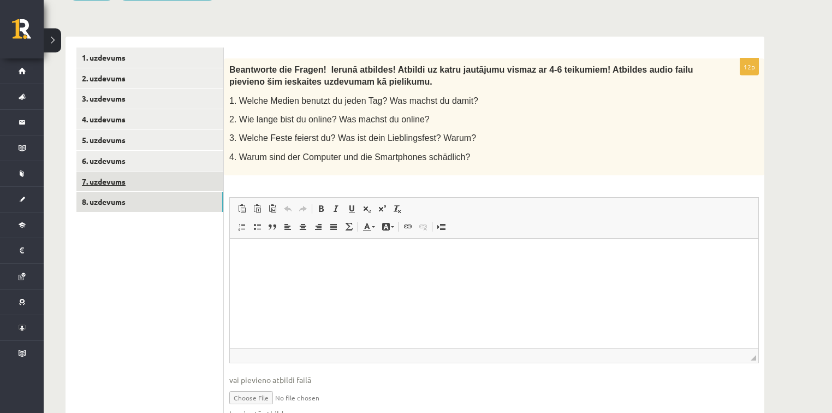
click at [114, 180] on link "7. uzdevums" at bounding box center [149, 181] width 147 height 20
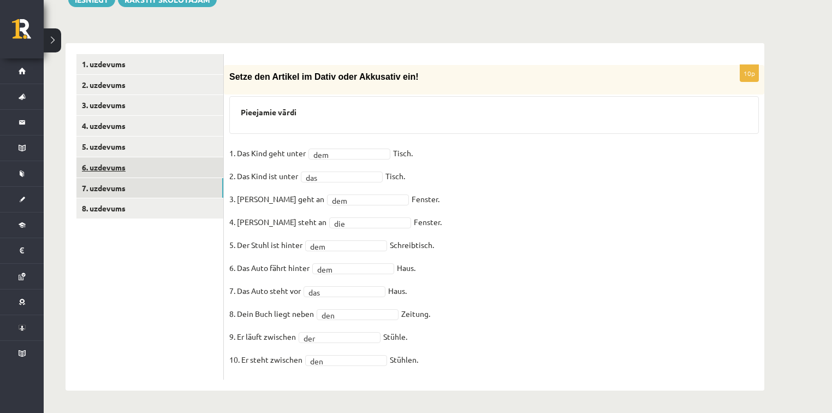
click at [106, 169] on link "6. uzdevums" at bounding box center [149, 167] width 147 height 20
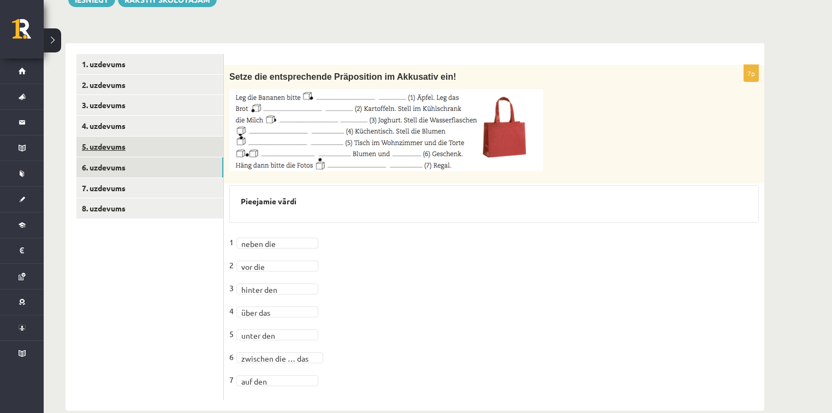
click at [111, 149] on link "5. uzdevums" at bounding box center [149, 146] width 147 height 20
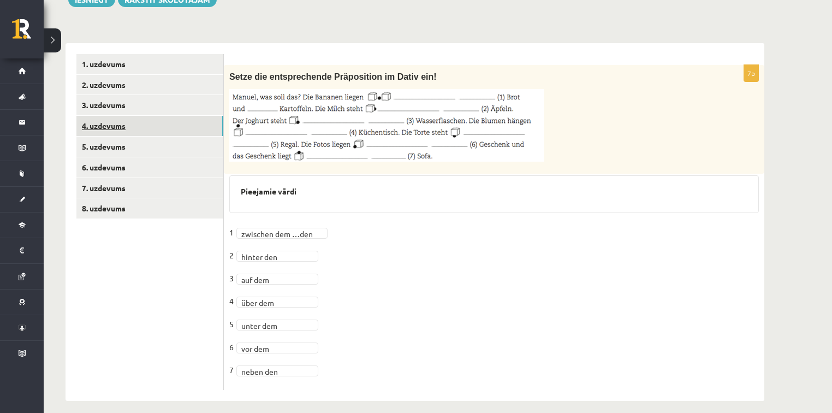
click at [122, 130] on link "4. uzdevums" at bounding box center [149, 126] width 147 height 20
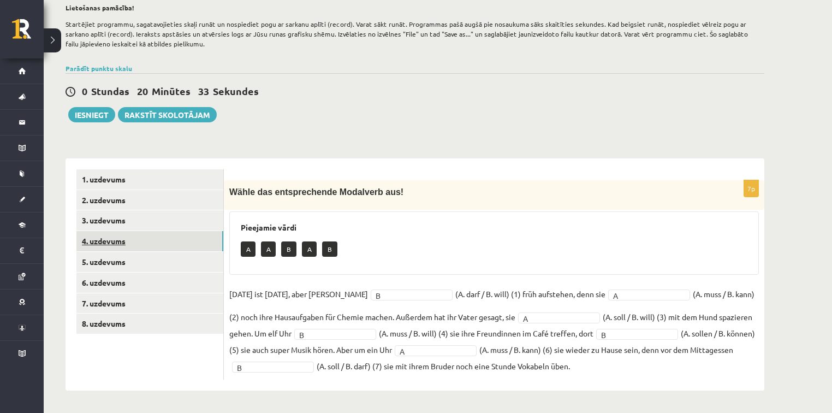
scroll to position [170, 0]
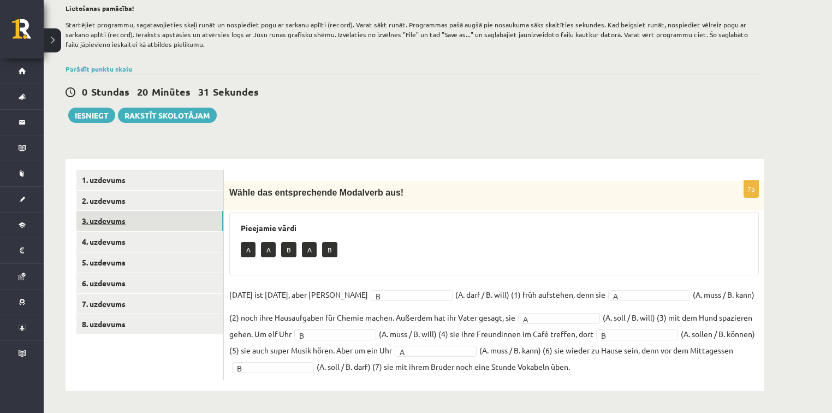
click at [105, 220] on link "3. uzdevums" at bounding box center [149, 221] width 147 height 20
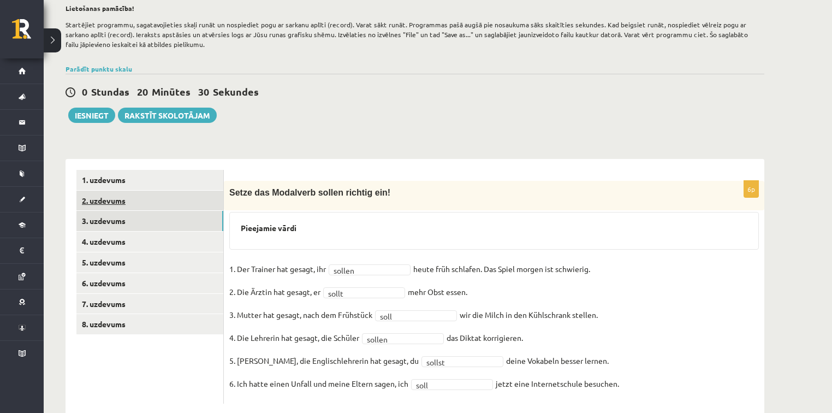
click at [110, 198] on link "2. uzdevums" at bounding box center [149, 200] width 147 height 20
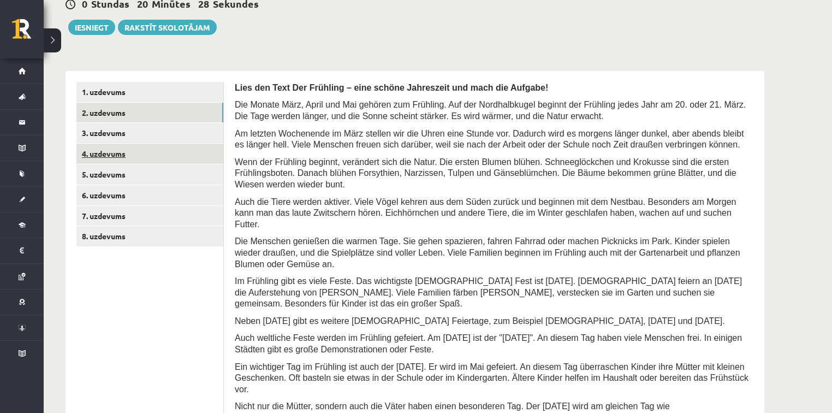
scroll to position [258, 0]
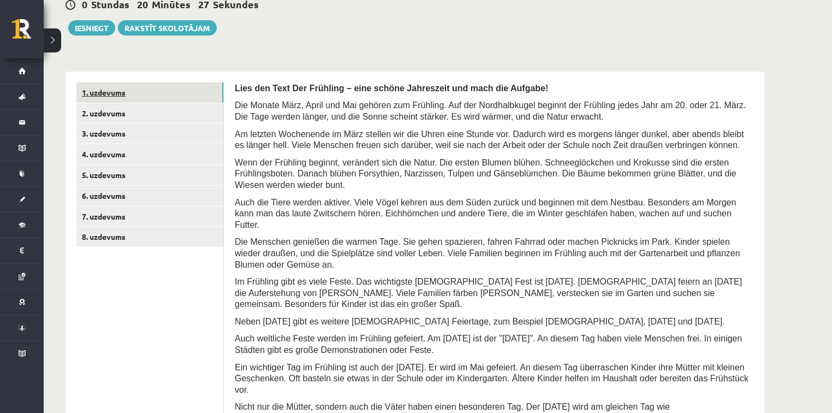
click at [104, 89] on link "1. uzdevums" at bounding box center [149, 92] width 147 height 20
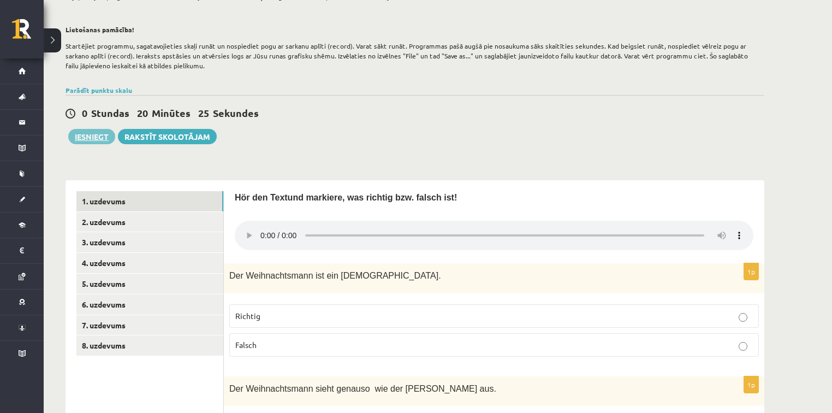
scroll to position [127, 0]
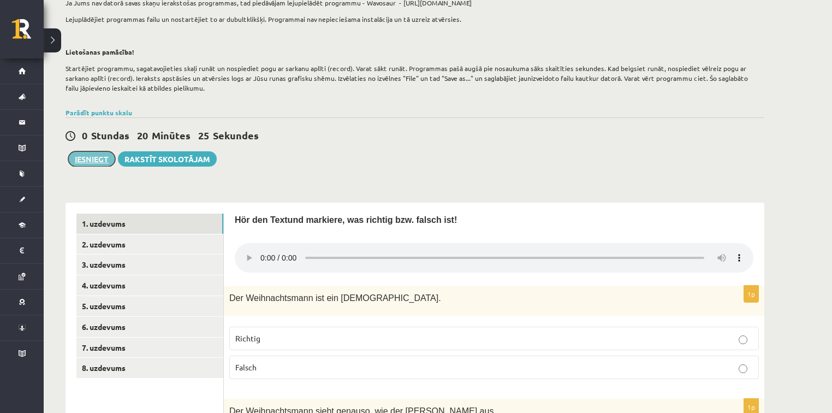
click at [100, 153] on button "Iesniegt" at bounding box center [91, 158] width 47 height 15
